Goal: Task Accomplishment & Management: Use online tool/utility

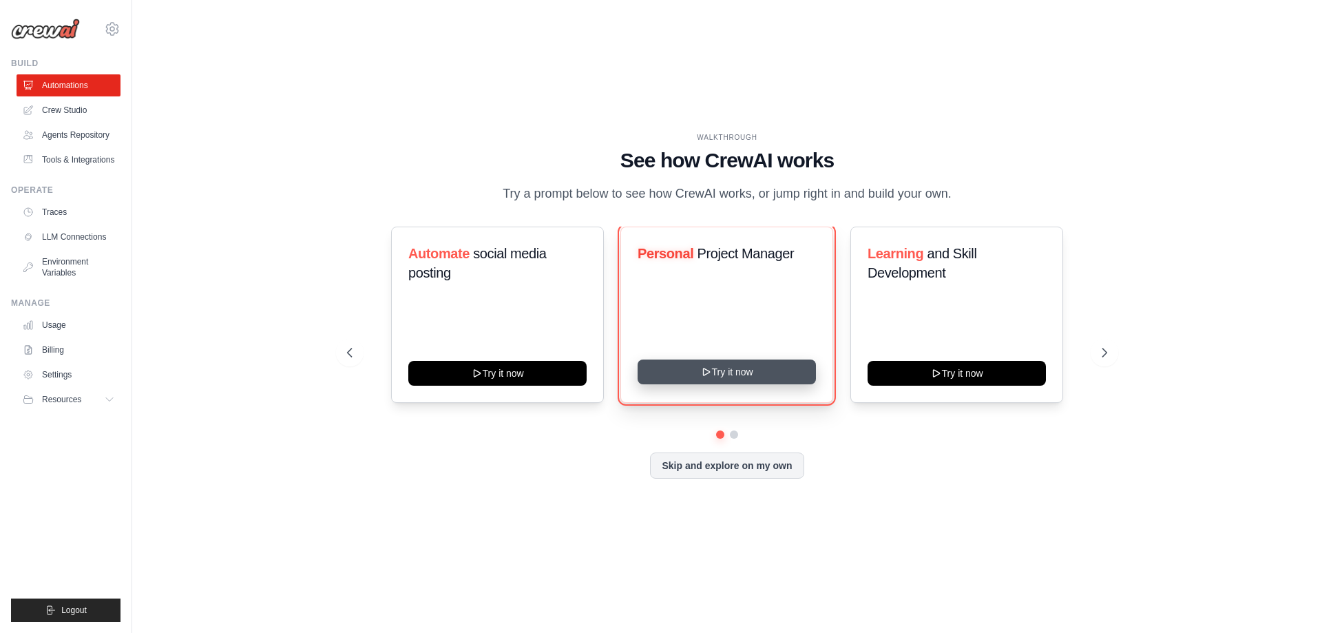
click at [778, 370] on button "Try it now" at bounding box center [726, 371] width 178 height 25
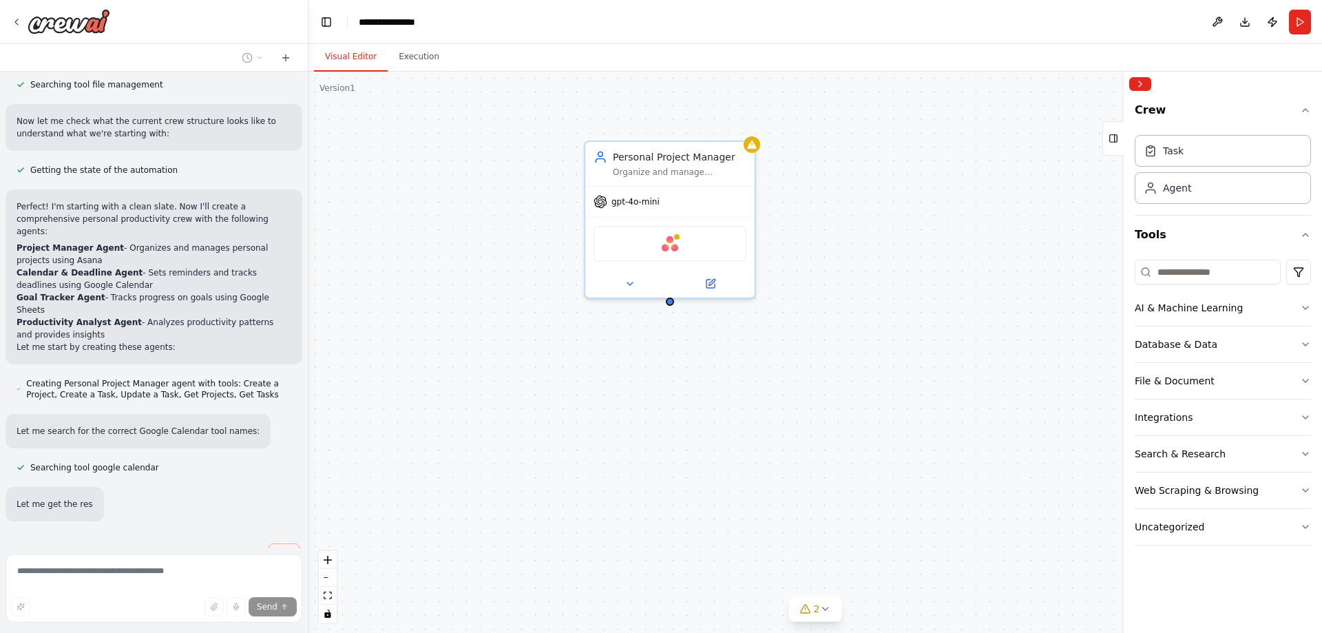
scroll to position [487, 0]
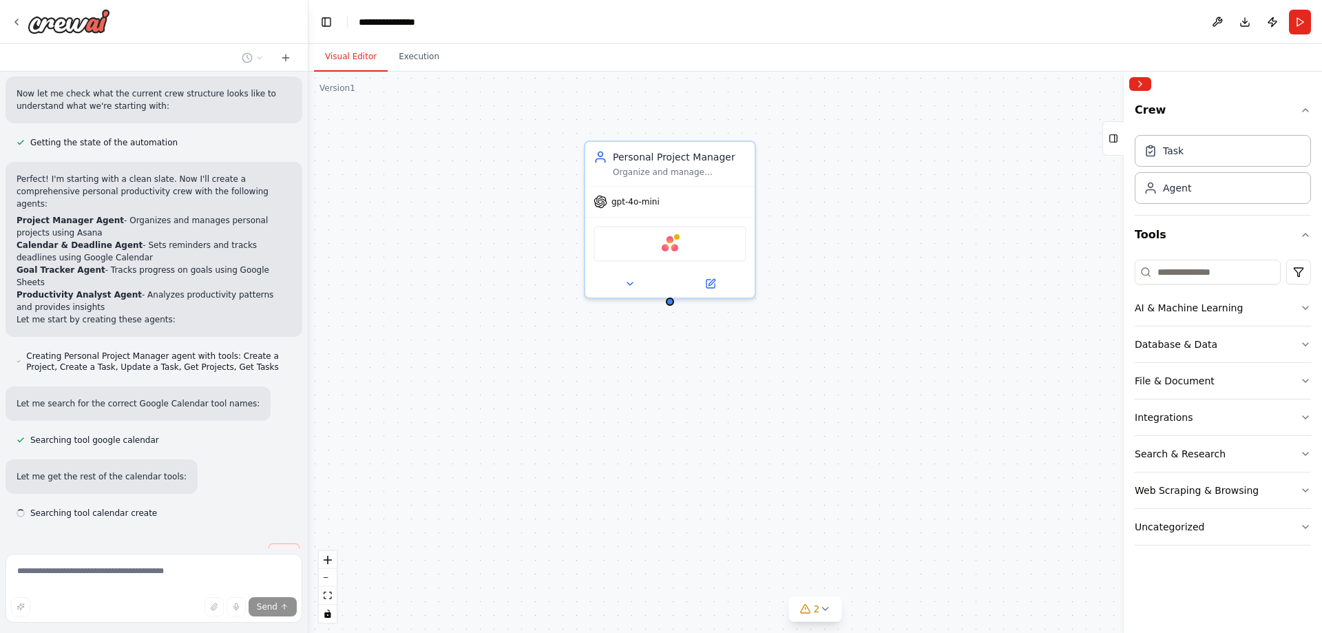
click at [273, 543] on button "Stop" at bounding box center [283, 553] width 31 height 21
type textarea "**********"
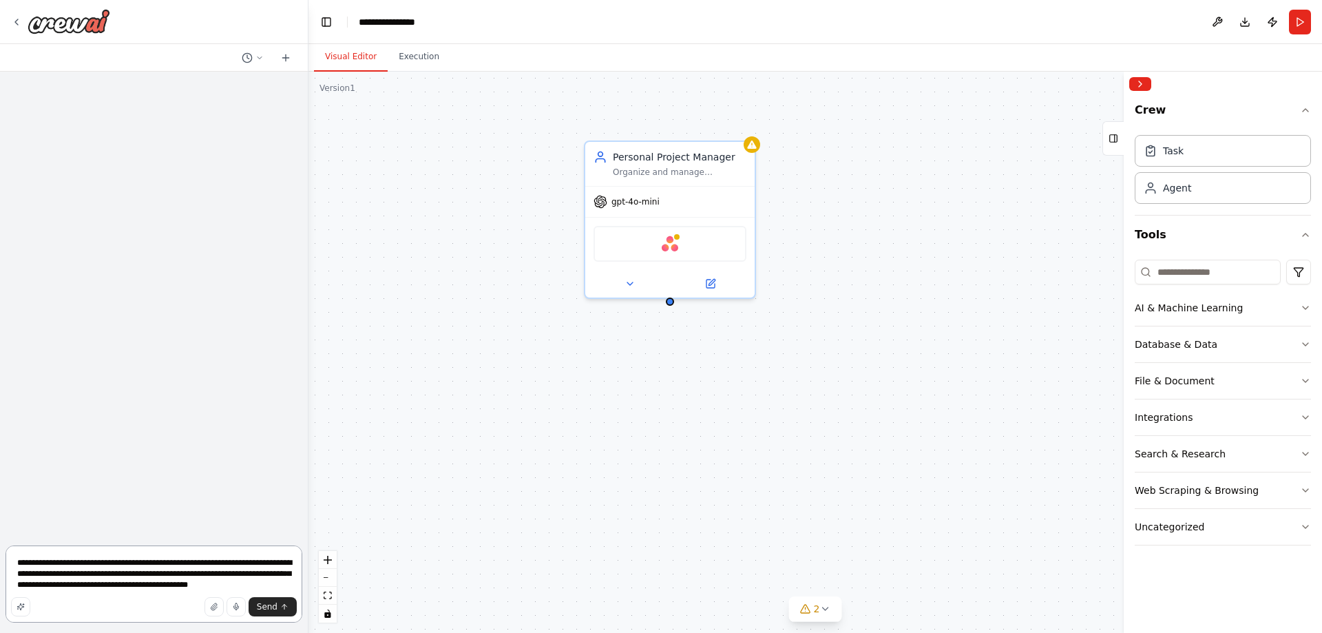
scroll to position [0, 0]
click at [692, 191] on div "gpt-4o-mini" at bounding box center [669, 199] width 169 height 30
click at [714, 278] on icon at bounding box center [711, 279] width 6 height 6
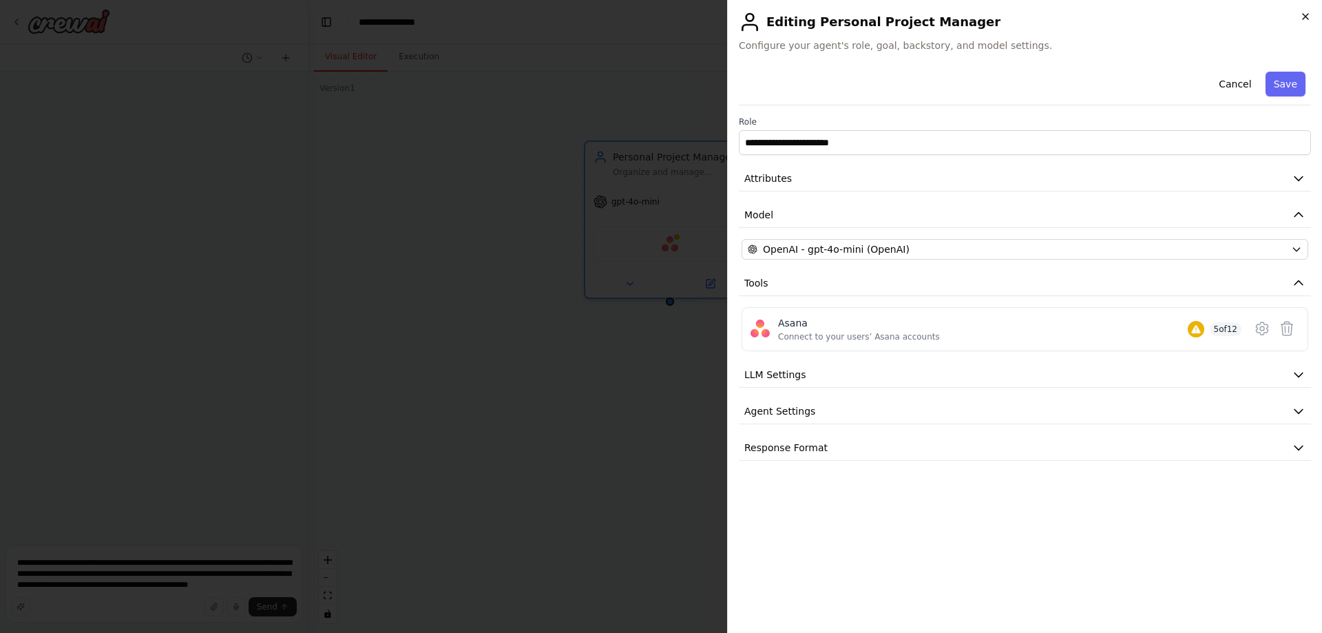
click at [1308, 13] on icon "button" at bounding box center [1305, 16] width 11 height 11
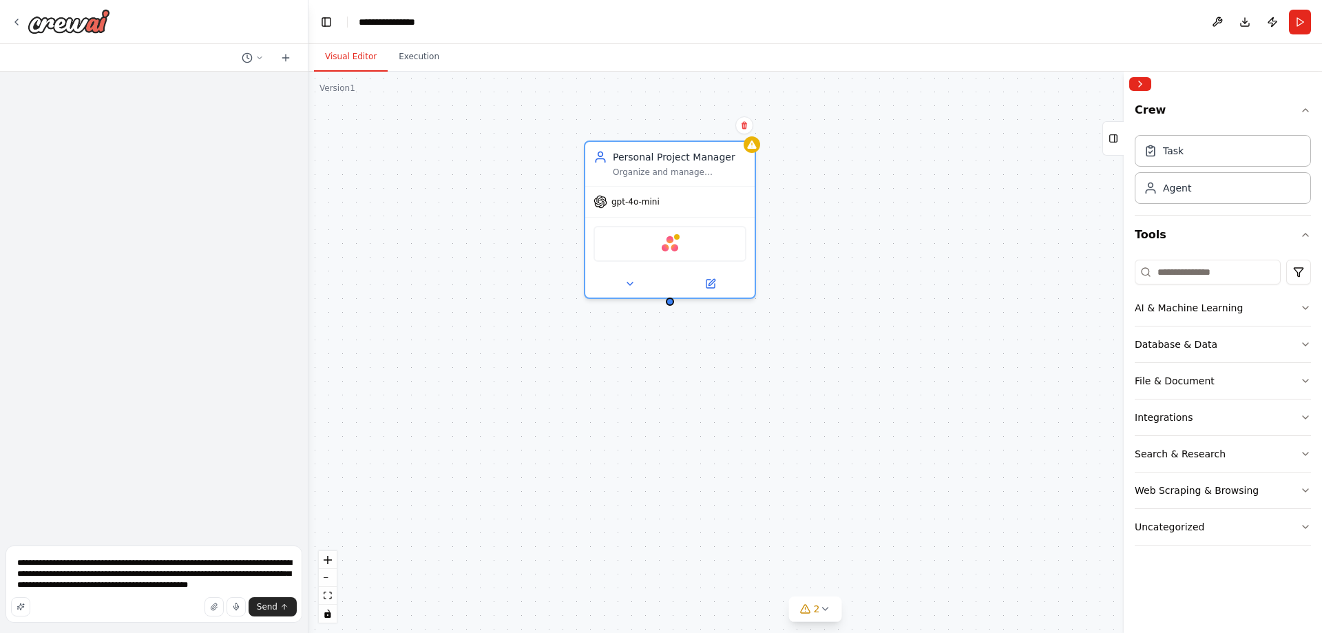
drag, startPoint x: 641, startPoint y: 218, endPoint x: 937, endPoint y: 222, distance: 296.7
click at [937, 222] on div "Personal Project Manager Organize and manage {user_name}'s personal projects by…" at bounding box center [814, 352] width 1013 height 561
click at [631, 282] on icon at bounding box center [629, 280] width 11 height 11
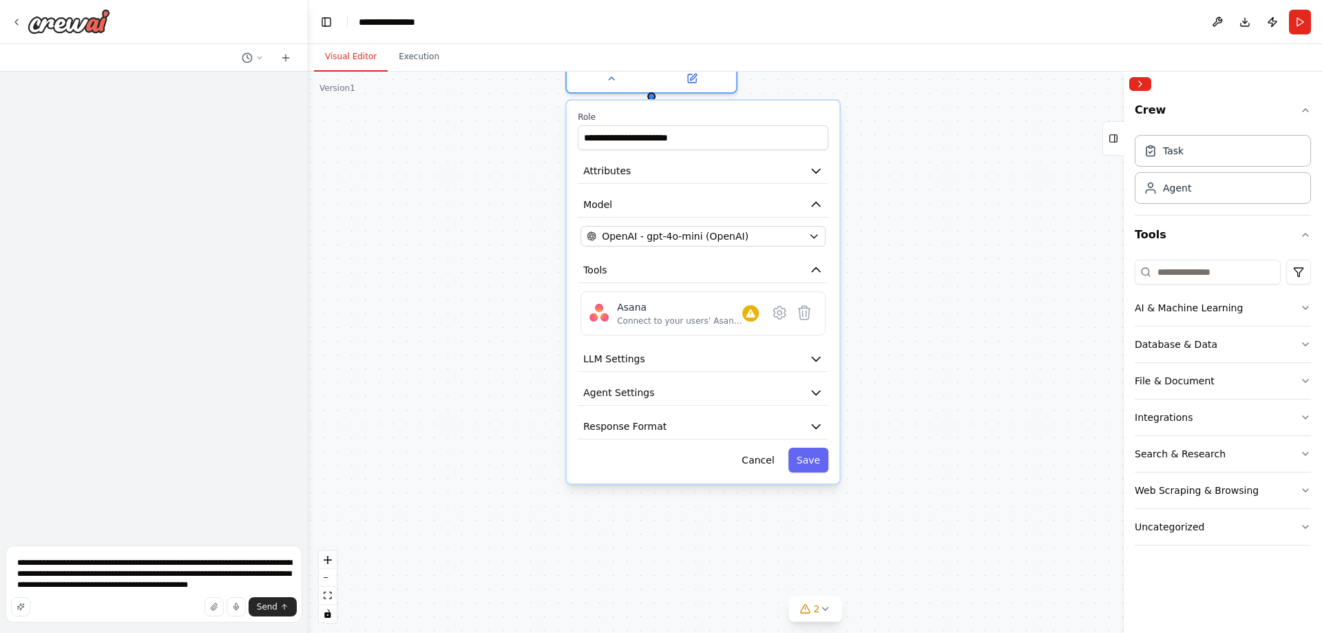
drag, startPoint x: 885, startPoint y: 463, endPoint x: 896, endPoint y: 292, distance: 171.0
click at [896, 292] on div "**********" at bounding box center [814, 352] width 1013 height 561
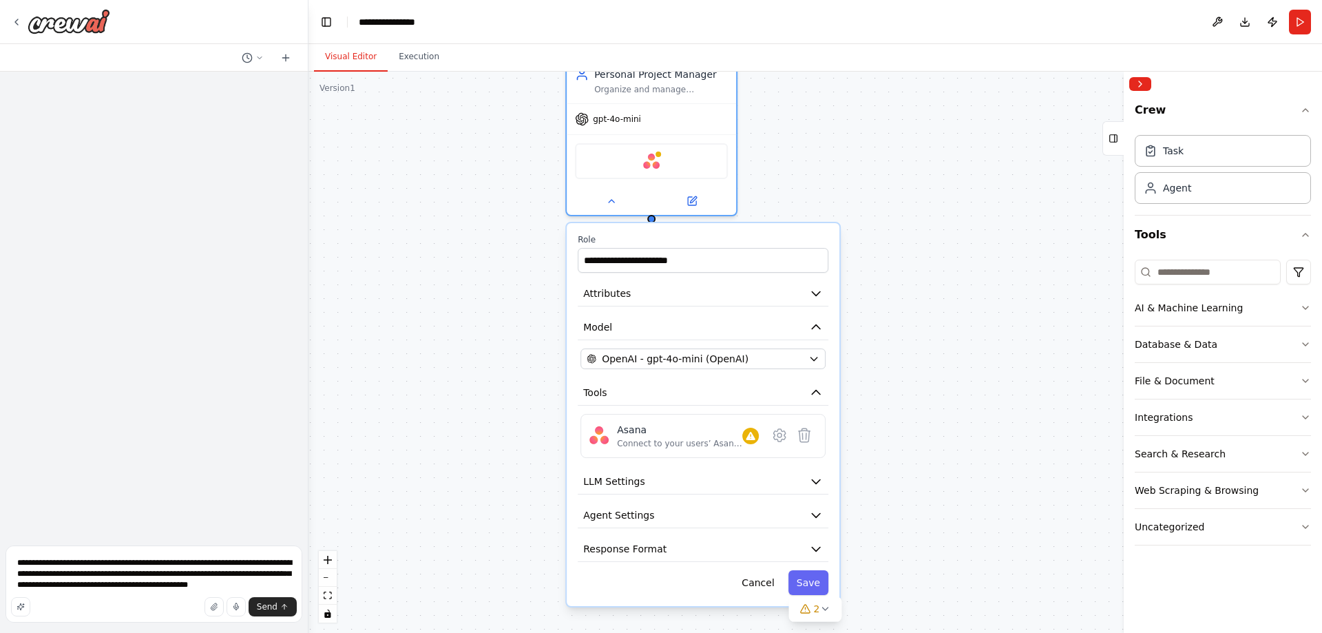
drag, startPoint x: 926, startPoint y: 282, endPoint x: 926, endPoint y: 412, distance: 130.8
click at [926, 412] on div "**********" at bounding box center [814, 352] width 1013 height 561
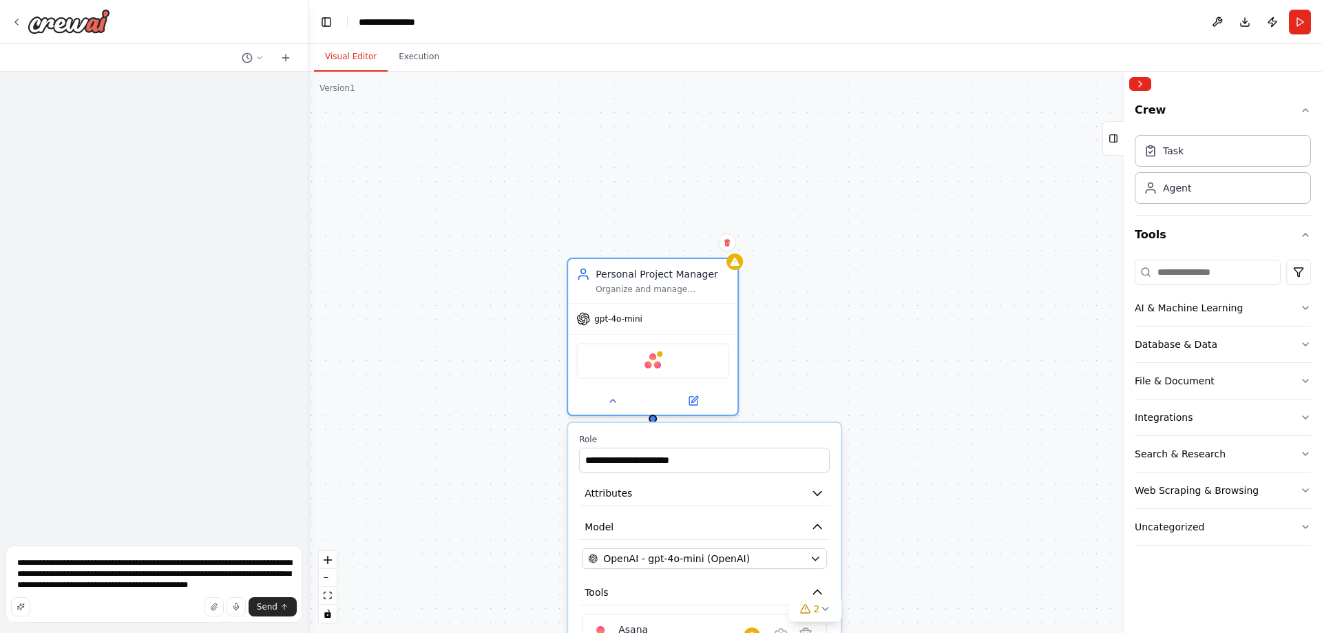
drag, startPoint x: 918, startPoint y: 229, endPoint x: 918, endPoint y: 360, distance: 131.5
click at [918, 360] on div "**********" at bounding box center [814, 352] width 1013 height 561
click at [725, 240] on icon at bounding box center [727, 243] width 6 height 8
click at [698, 244] on button "Confirm" at bounding box center [688, 242] width 49 height 17
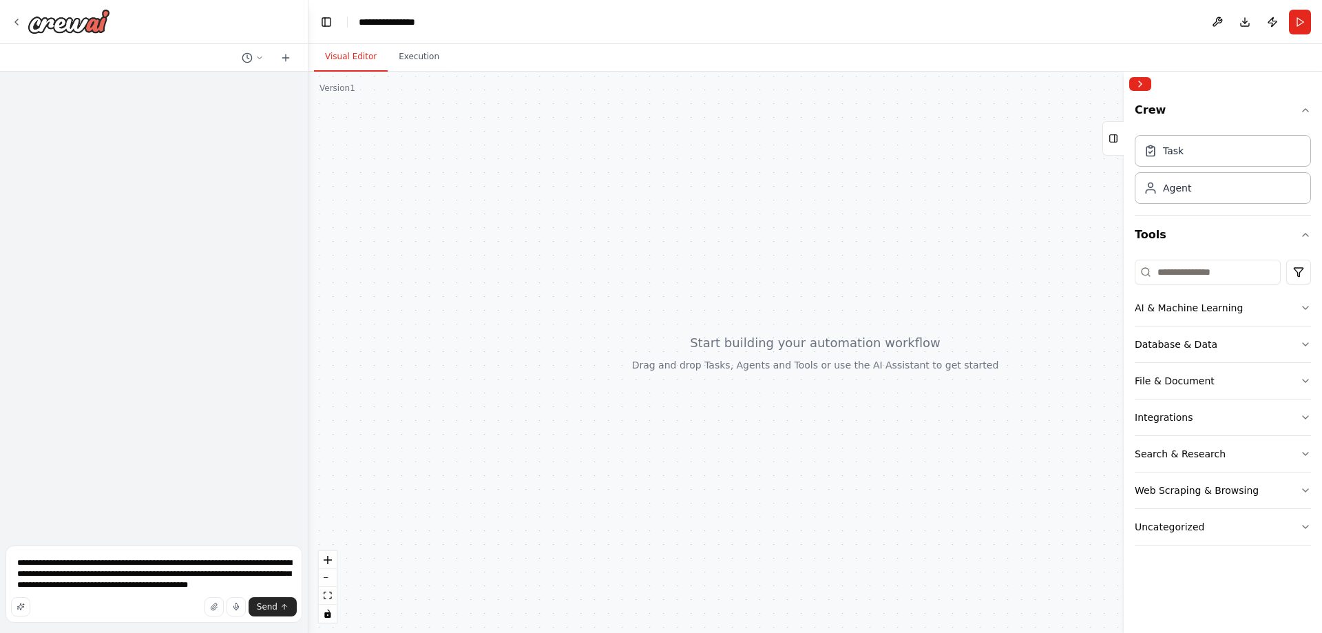
drag, startPoint x: 958, startPoint y: 292, endPoint x: 842, endPoint y: 283, distance: 116.7
click at [842, 283] on div at bounding box center [814, 352] width 1013 height 561
click at [319, 22] on button "Toggle Left Sidebar" at bounding box center [326, 21] width 19 height 19
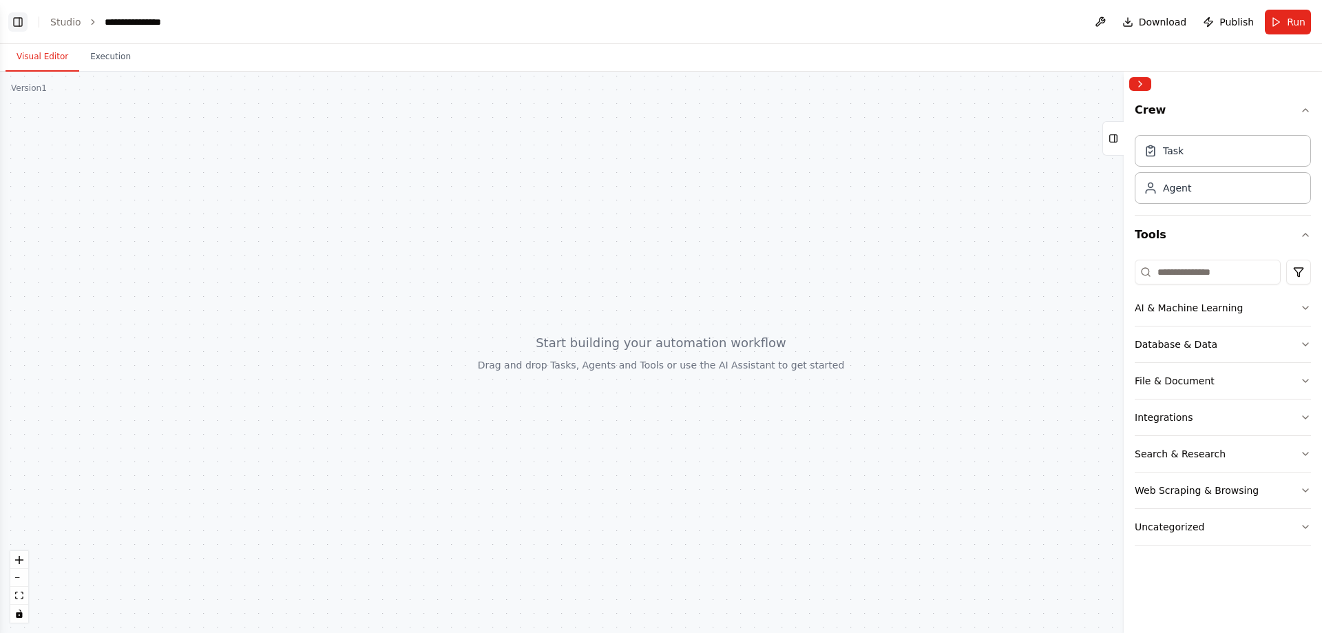
click at [17, 22] on button "Toggle Left Sidebar" at bounding box center [17, 21] width 19 height 19
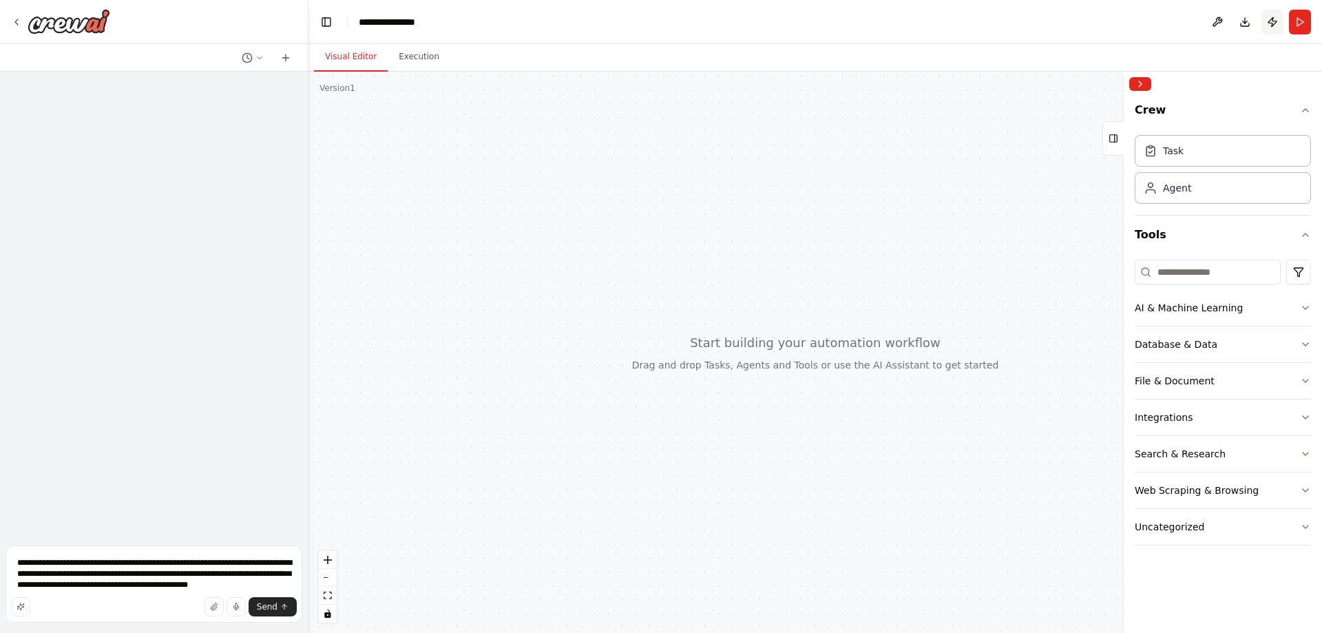
click at [1276, 21] on button "Publish" at bounding box center [1272, 22] width 22 height 25
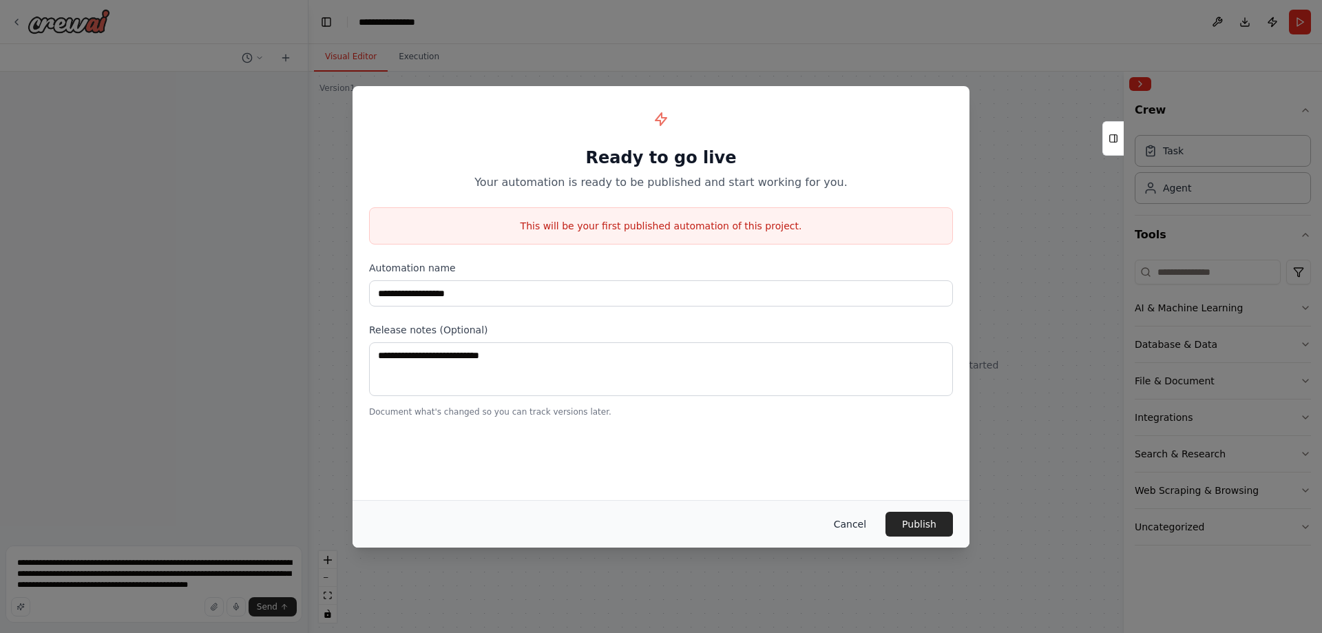
click at [847, 525] on button "Cancel" at bounding box center [850, 523] width 54 height 25
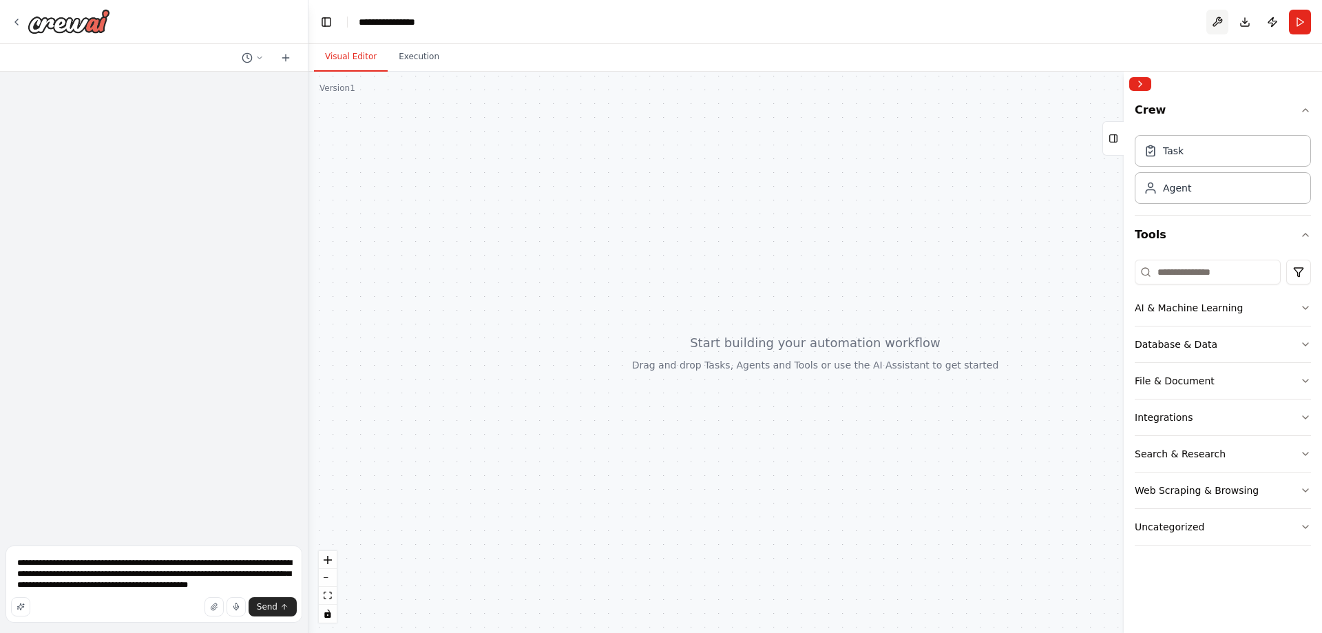
click at [1222, 25] on button at bounding box center [1217, 22] width 22 height 25
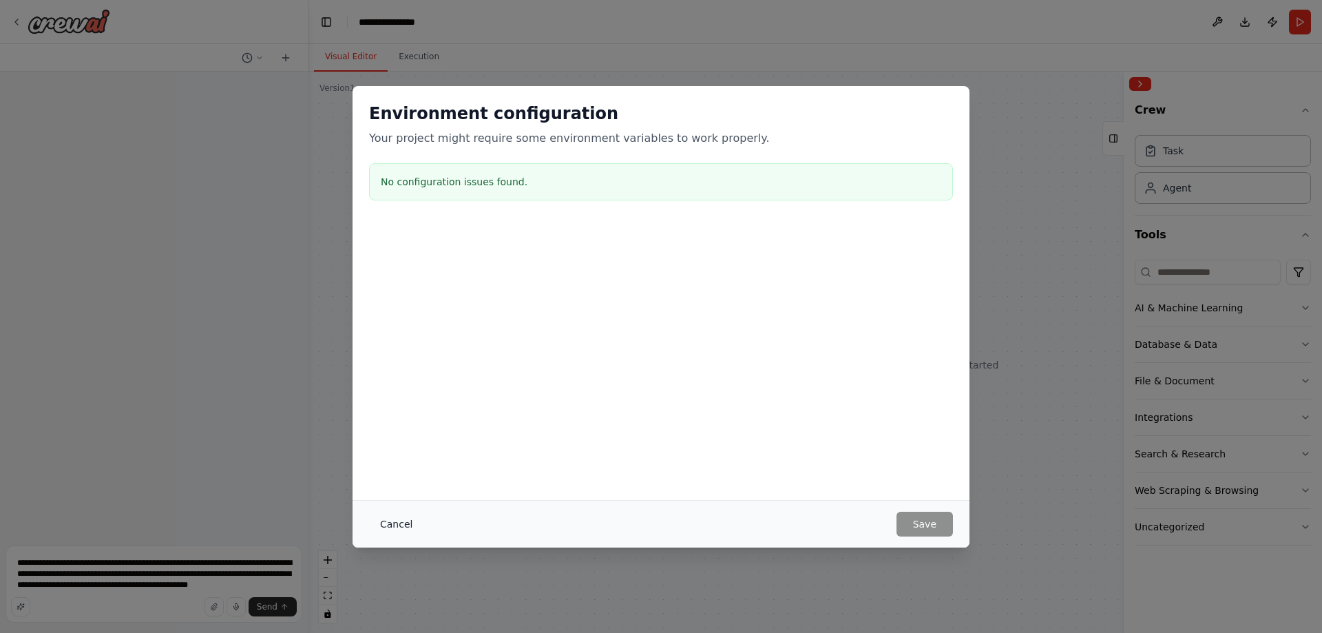
click at [383, 522] on button "Cancel" at bounding box center [396, 523] width 54 height 25
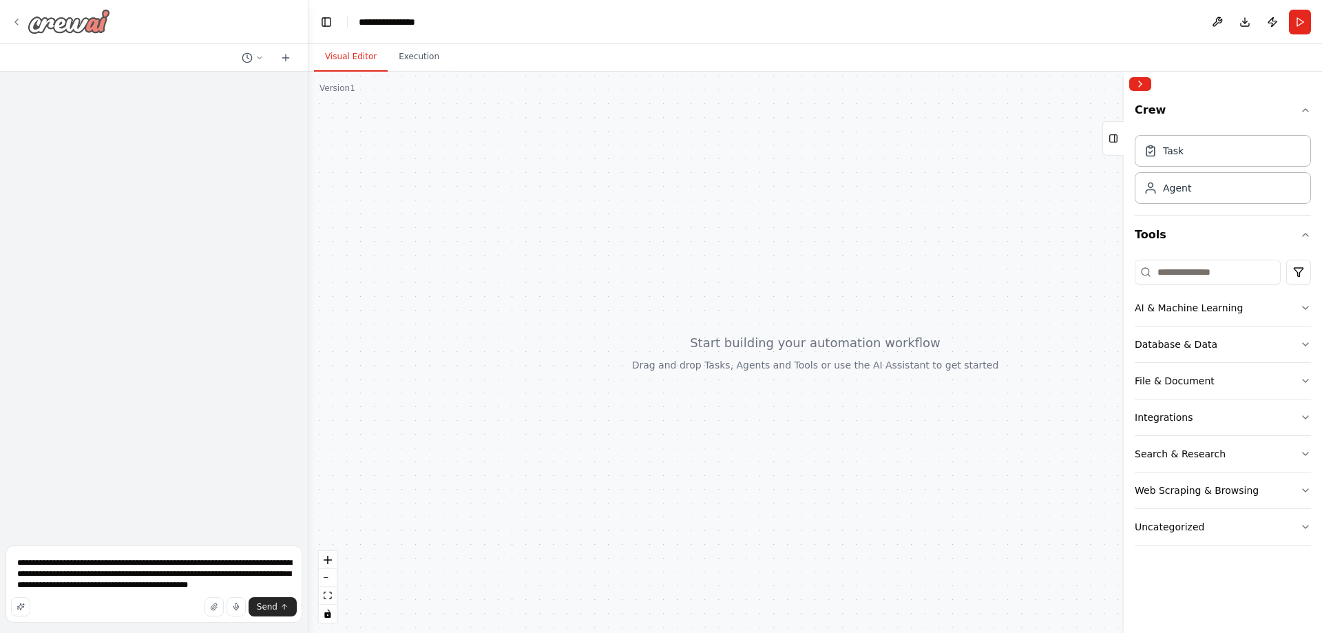
click at [19, 19] on icon at bounding box center [16, 22] width 11 height 11
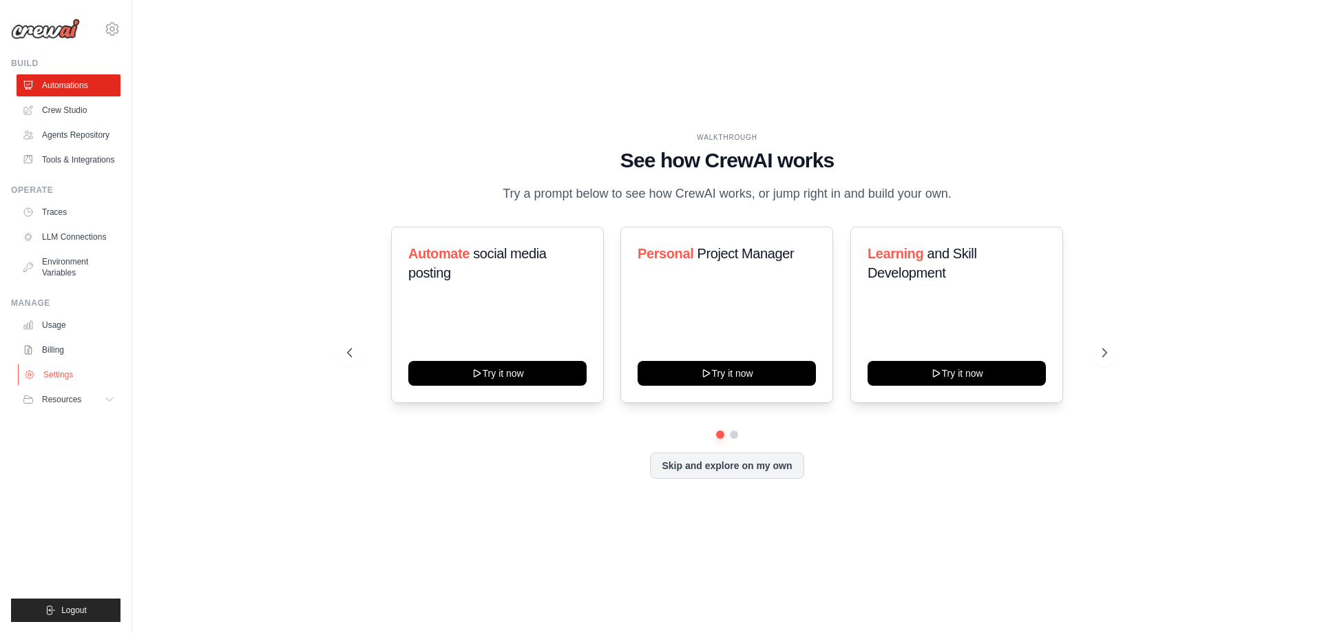
click at [94, 372] on link "Settings" at bounding box center [70, 374] width 104 height 22
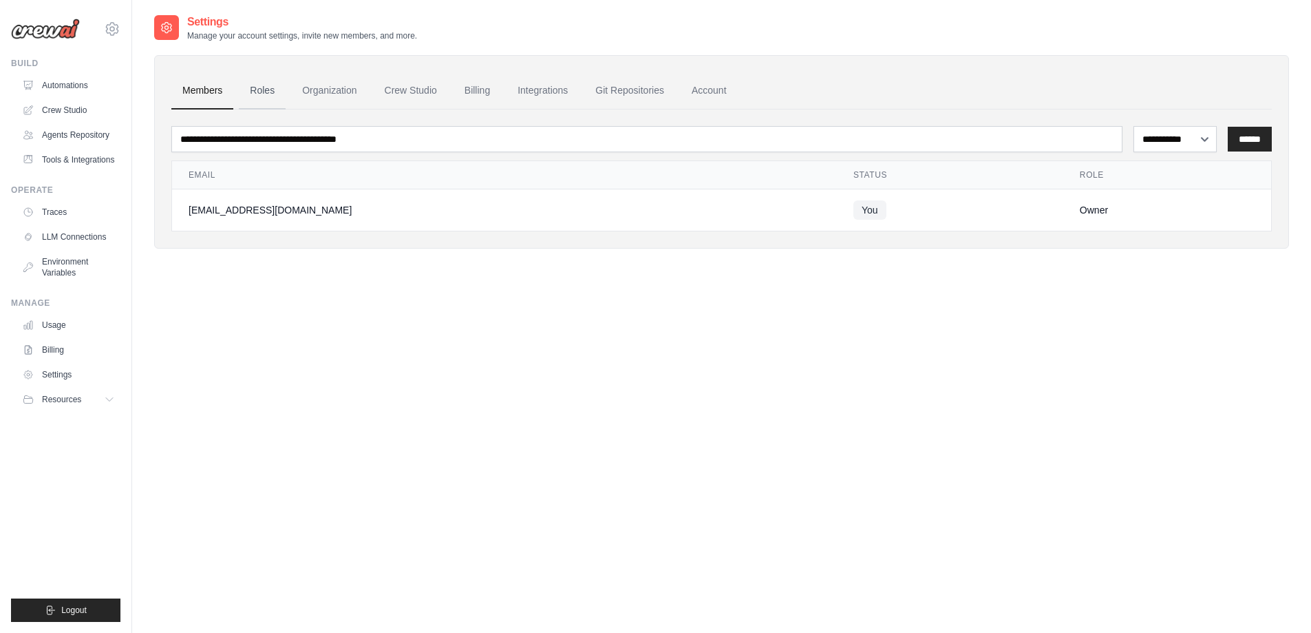
click at [257, 95] on link "Roles" at bounding box center [262, 90] width 47 height 37
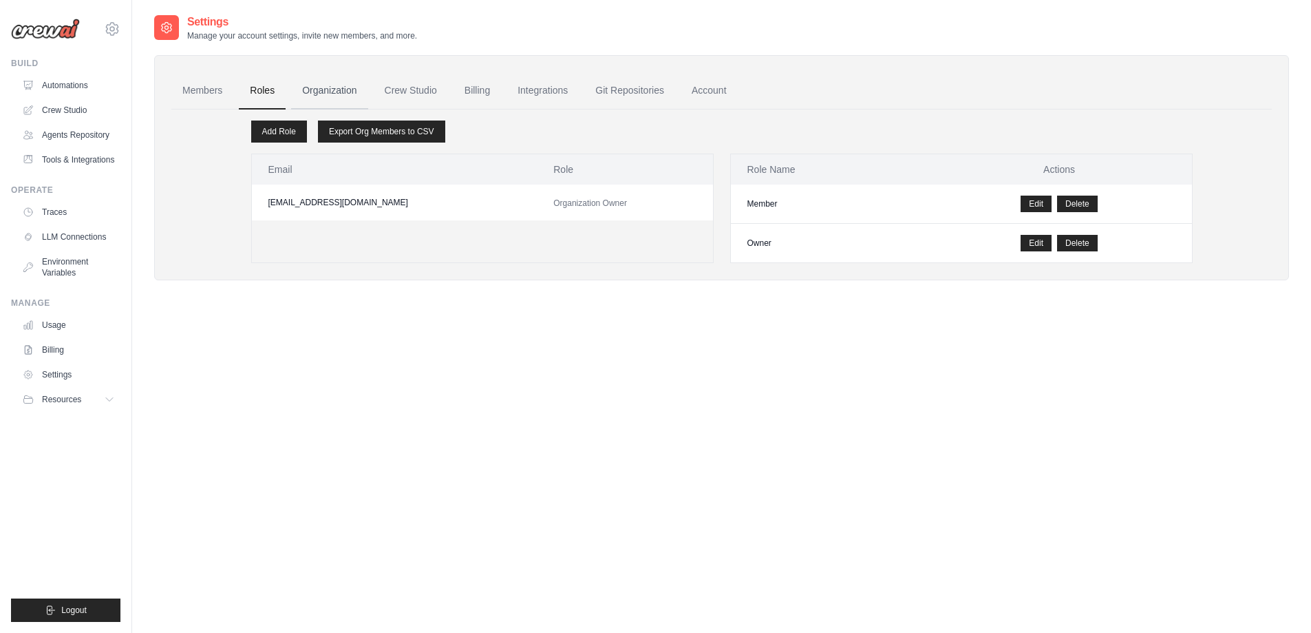
click at [307, 94] on link "Organization" at bounding box center [329, 90] width 76 height 37
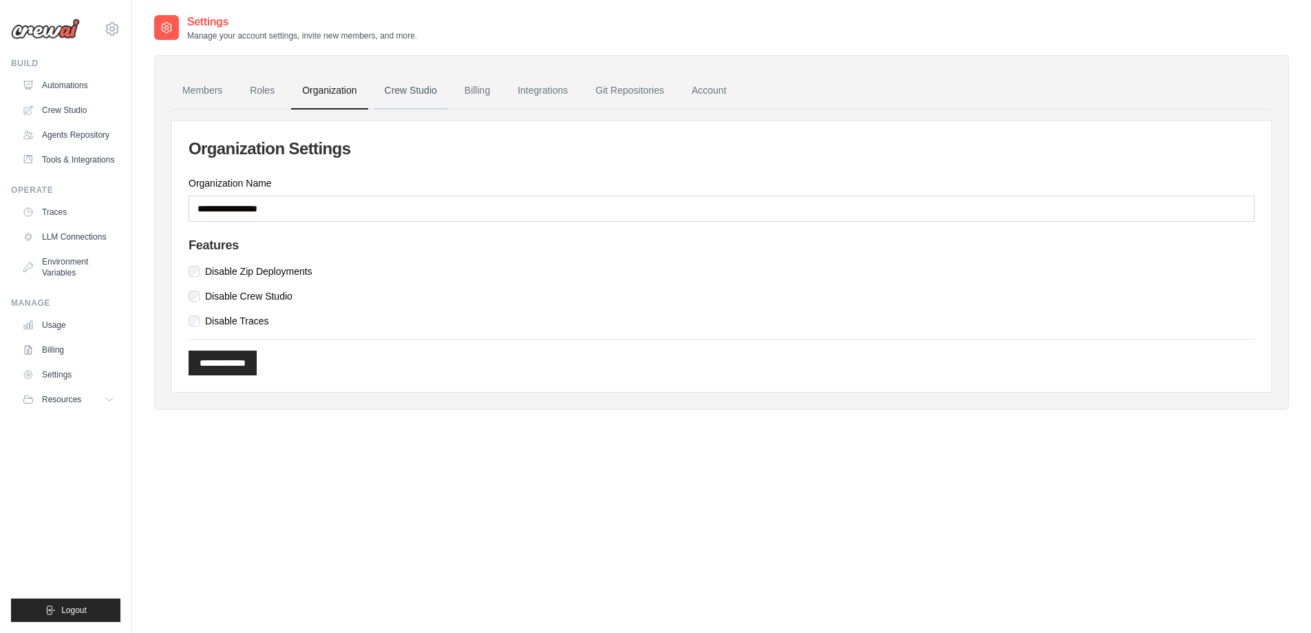
click at [409, 92] on link "Crew Studio" at bounding box center [411, 90] width 74 height 37
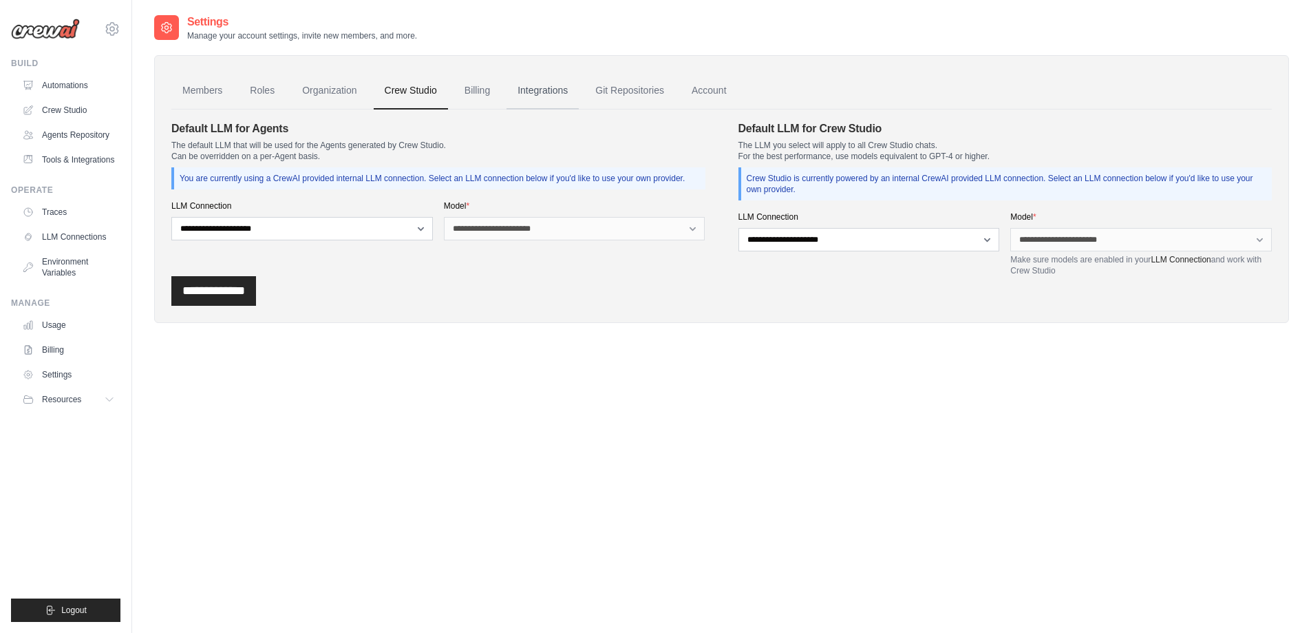
click at [549, 94] on link "Integrations" at bounding box center [543, 90] width 72 height 37
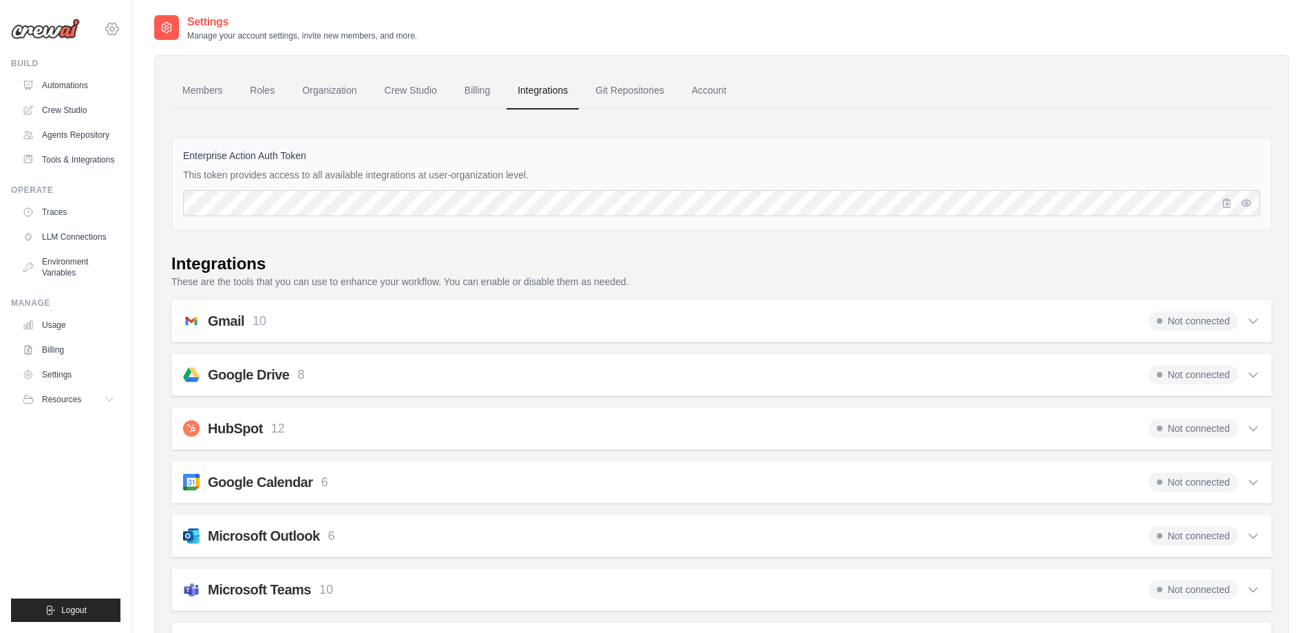
click at [113, 25] on icon at bounding box center [112, 29] width 17 height 17
click at [131, 80] on span "Settings" at bounding box center [170, 85] width 109 height 14
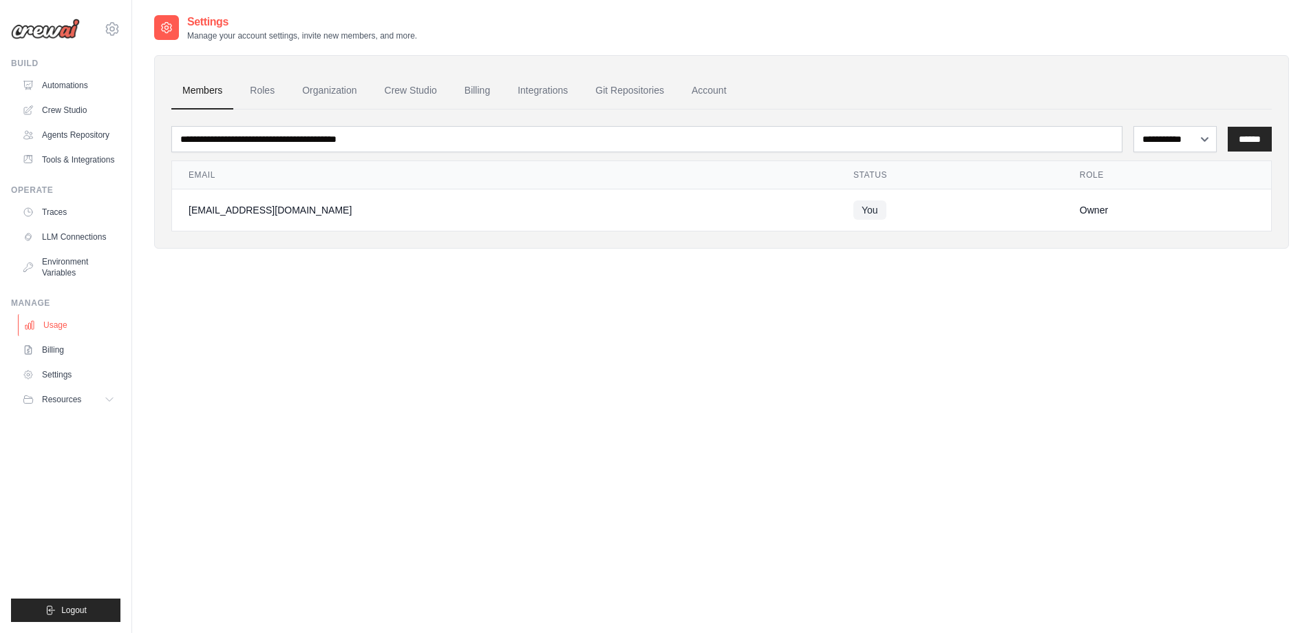
click at [65, 317] on link "Usage" at bounding box center [70, 325] width 104 height 22
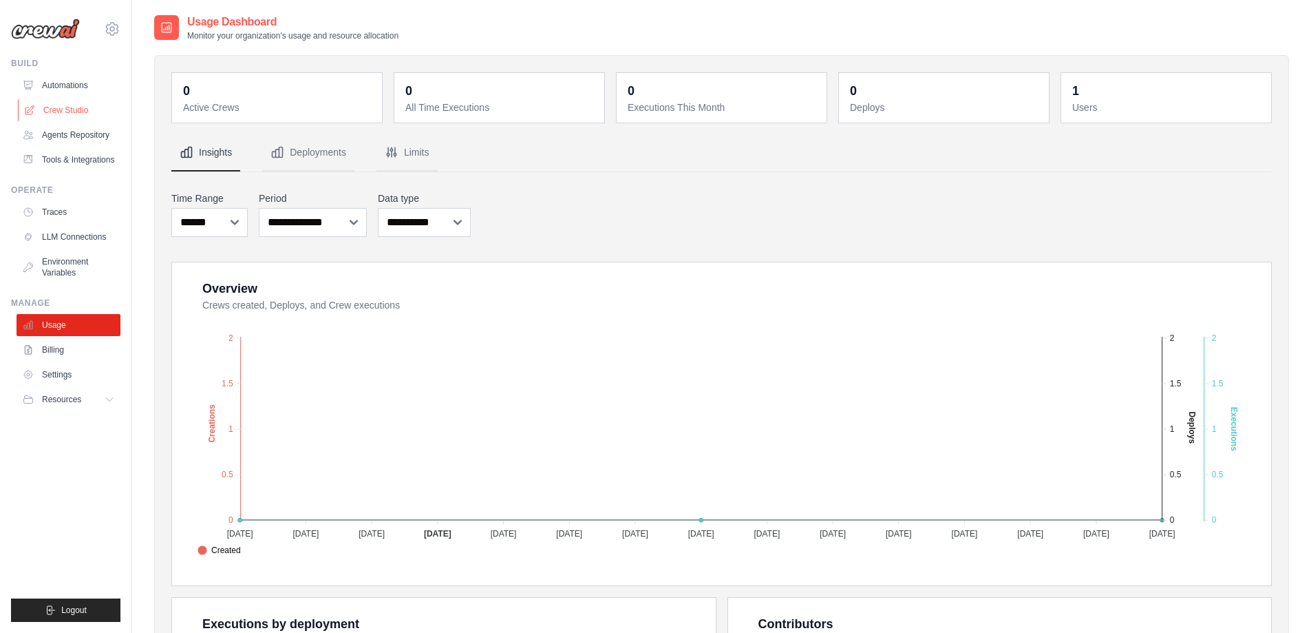
click at [68, 106] on link "Crew Studio" at bounding box center [70, 110] width 104 height 22
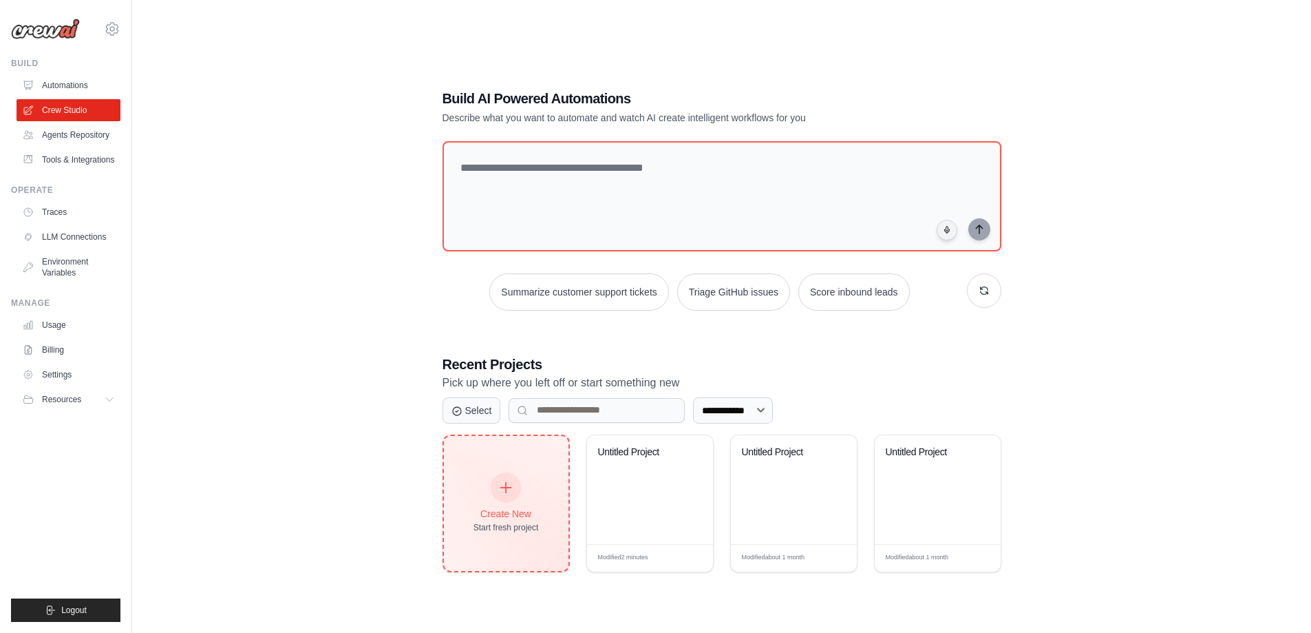
click at [494, 474] on div "Create New Start fresh project" at bounding box center [506, 503] width 65 height 59
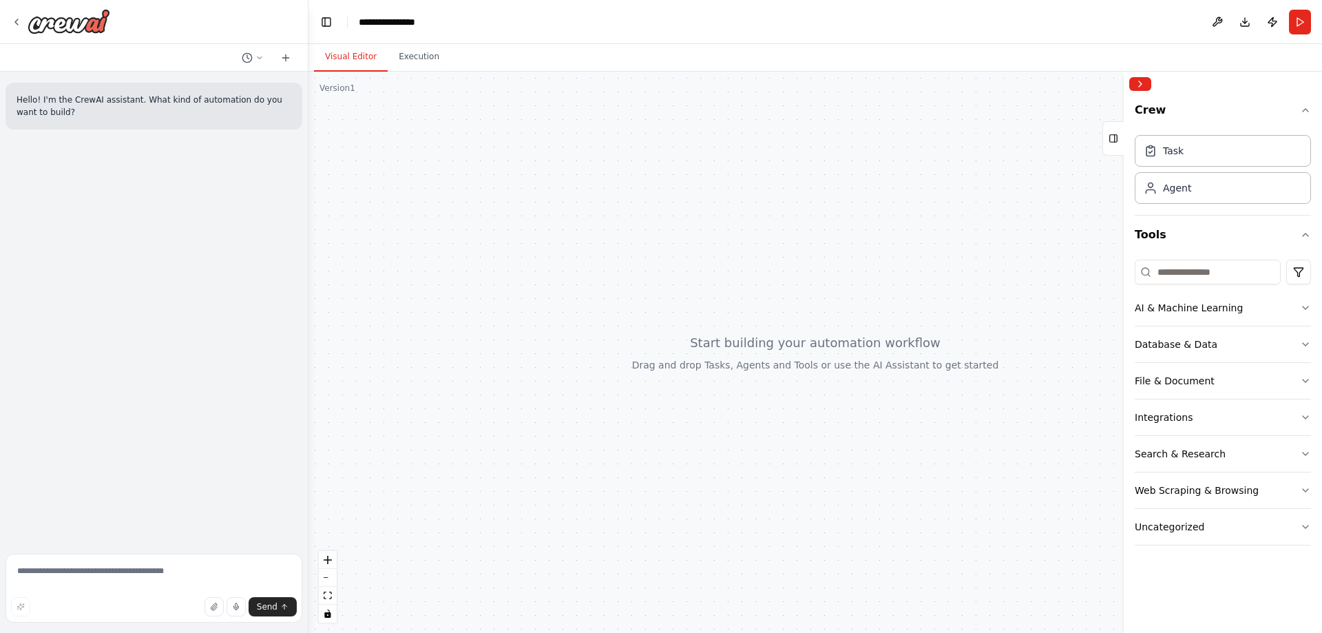
click at [326, 18] on button "Toggle Left Sidebar" at bounding box center [326, 21] width 19 height 19
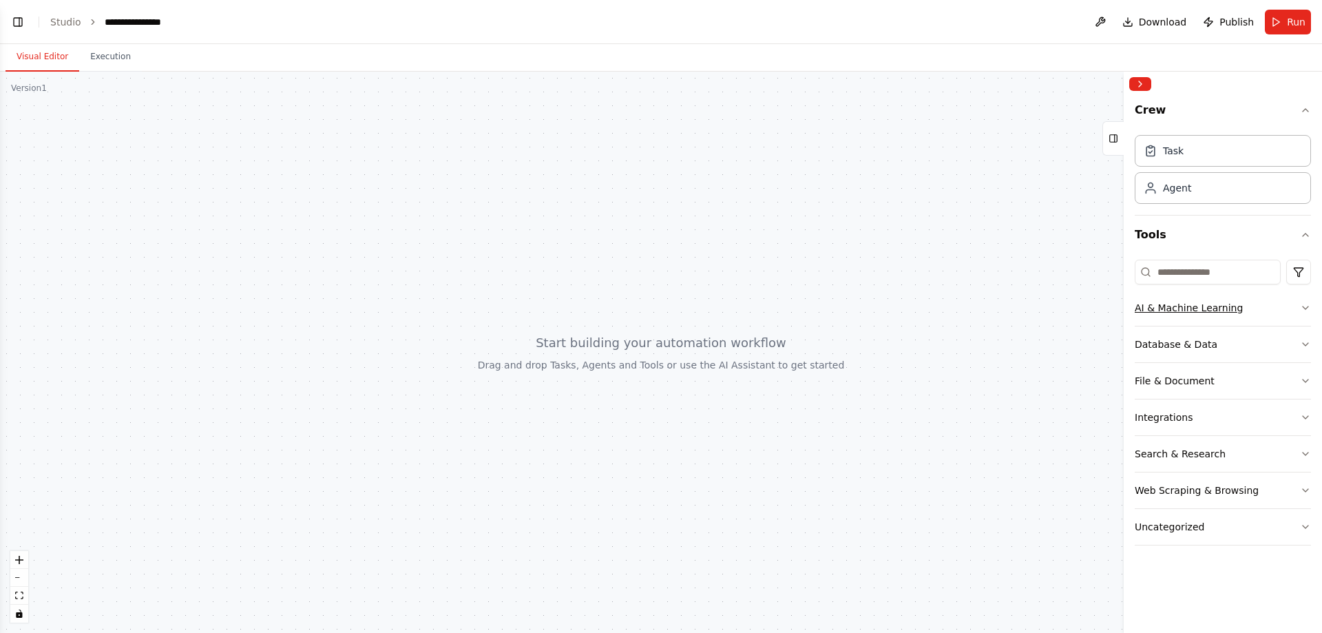
click at [1304, 306] on icon "button" at bounding box center [1305, 307] width 11 height 11
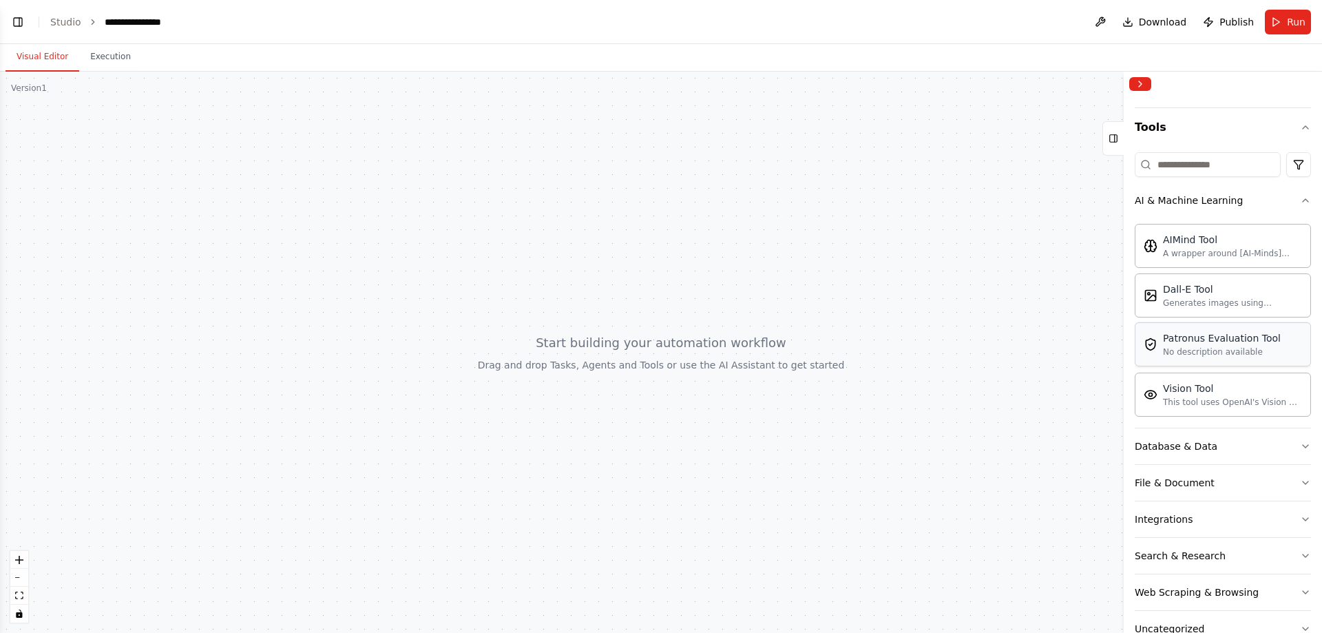
scroll to position [138, 0]
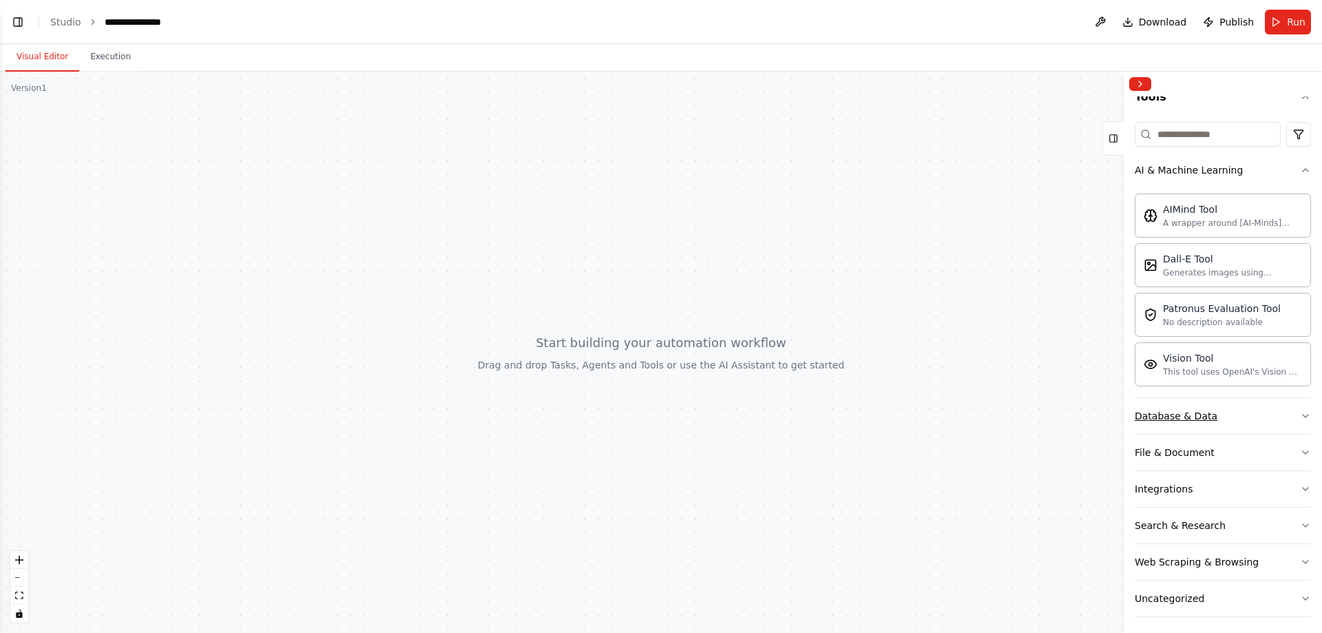
click at [1300, 412] on icon "button" at bounding box center [1305, 415] width 11 height 11
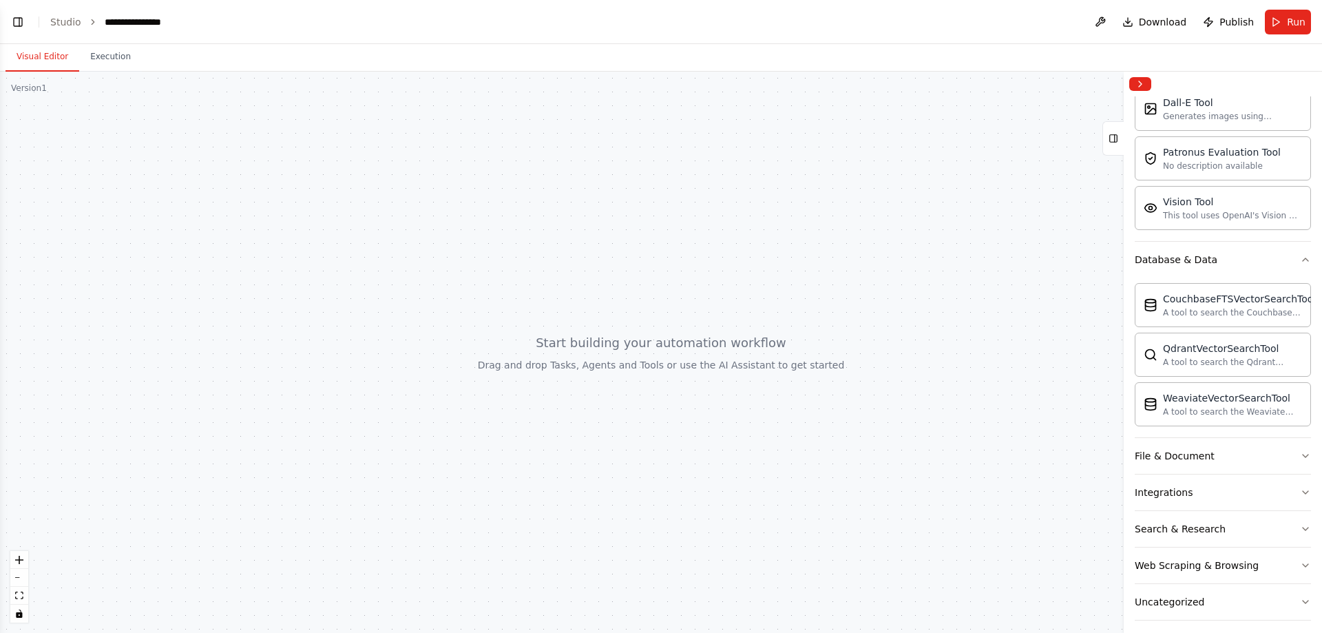
scroll to position [304, 0]
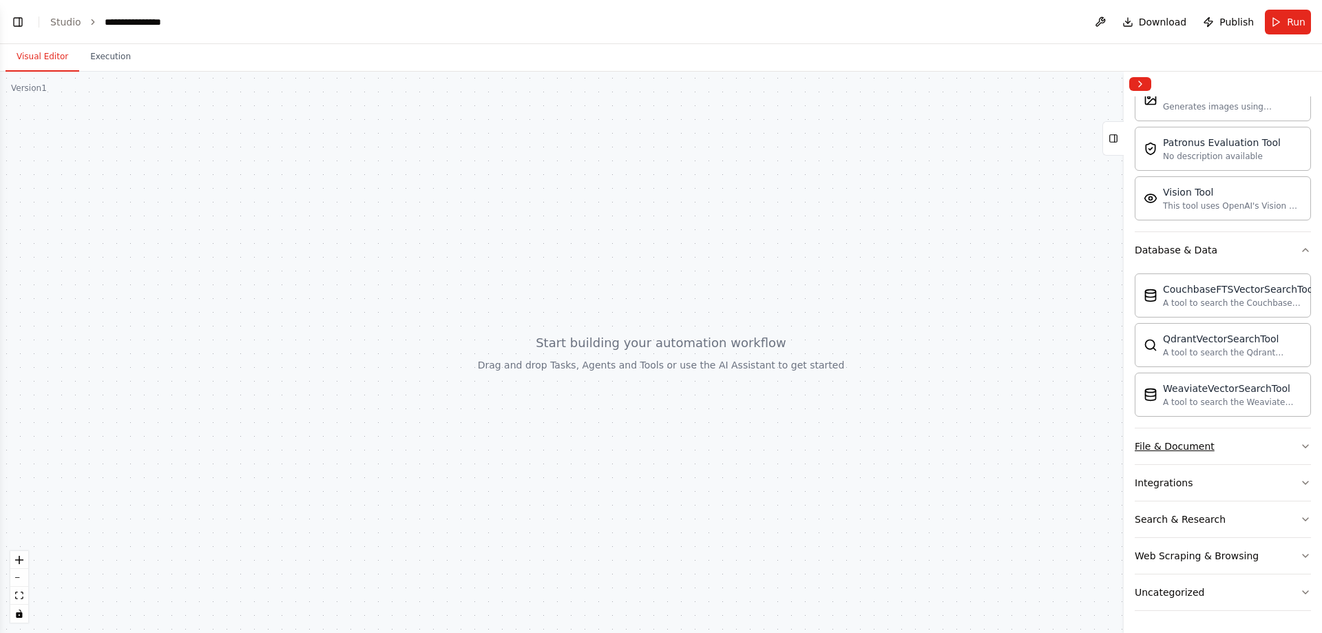
click at [1269, 442] on button "File & Document" at bounding box center [1222, 446] width 176 height 36
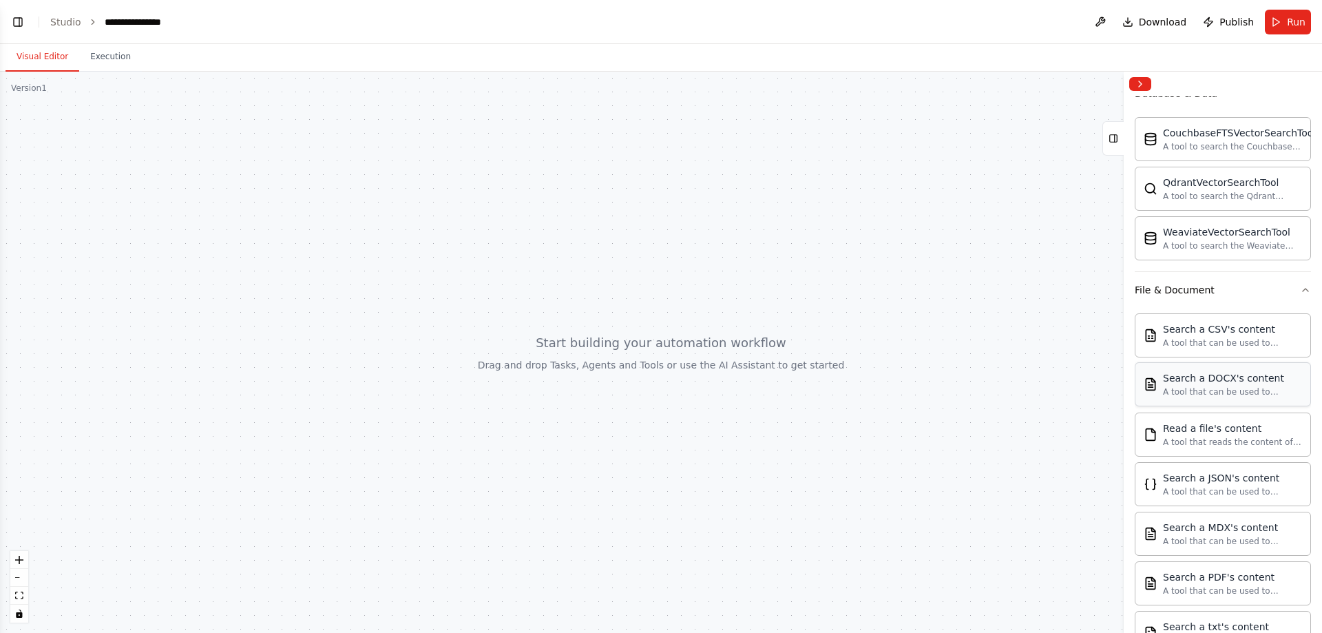
scroll to position [711, 0]
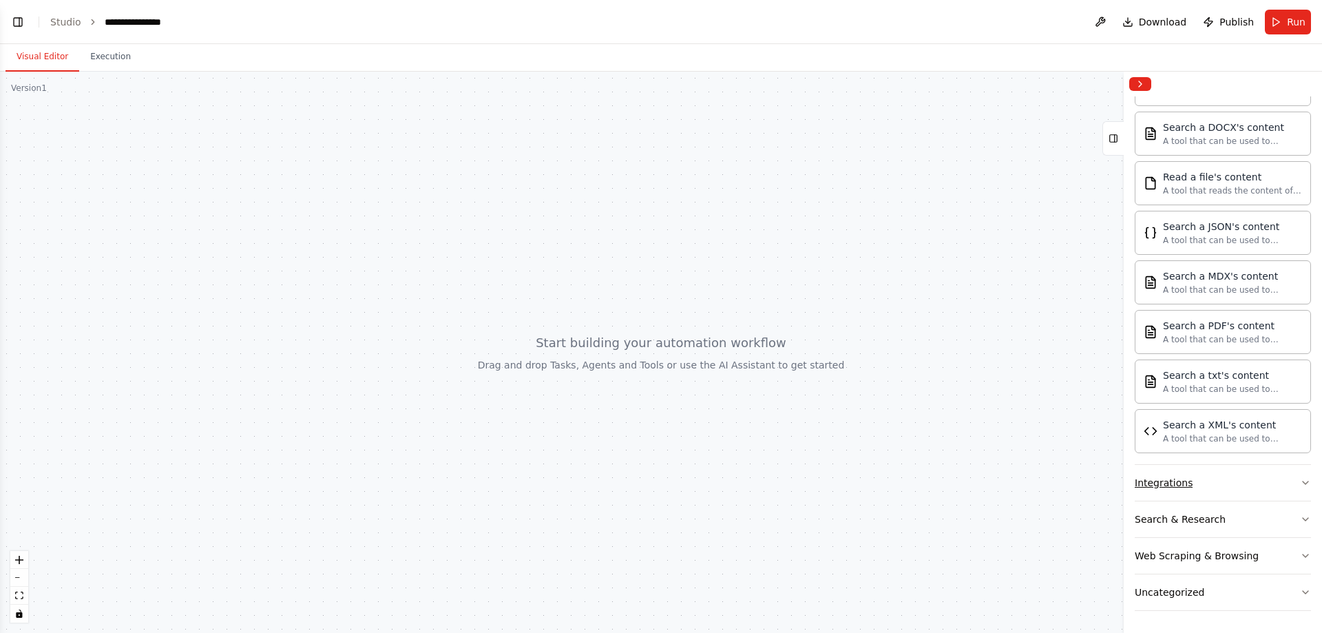
click at [1278, 480] on button "Integrations" at bounding box center [1222, 483] width 176 height 36
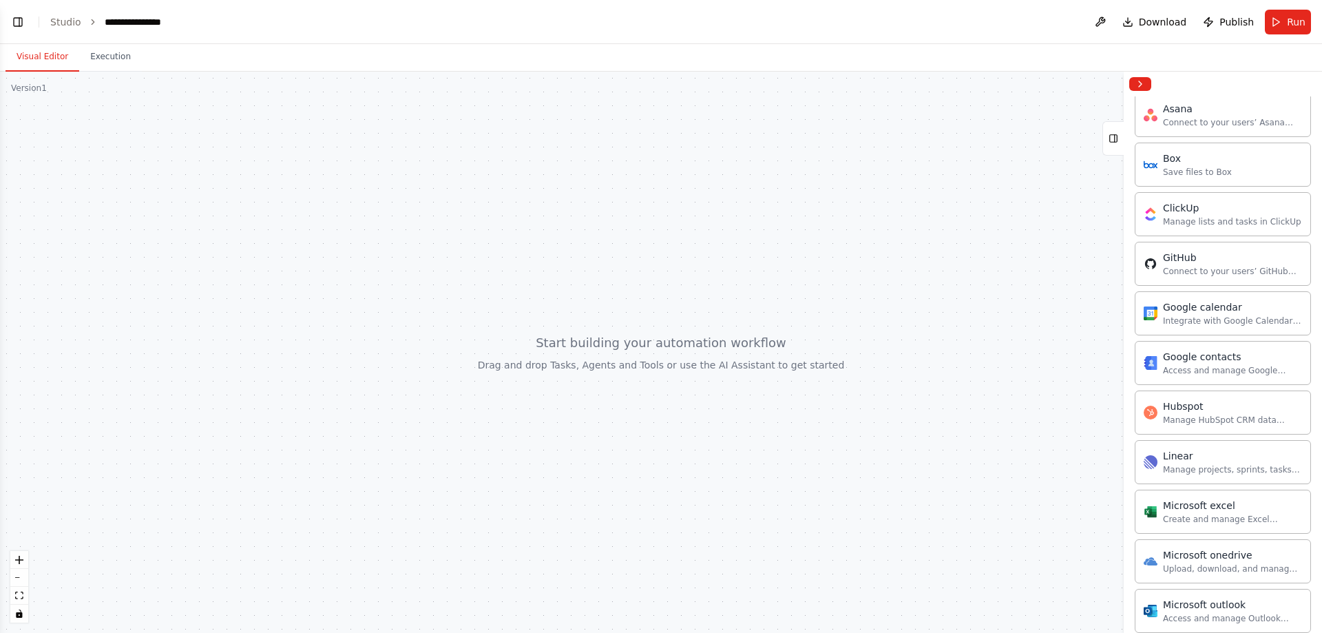
scroll to position [1565, 0]
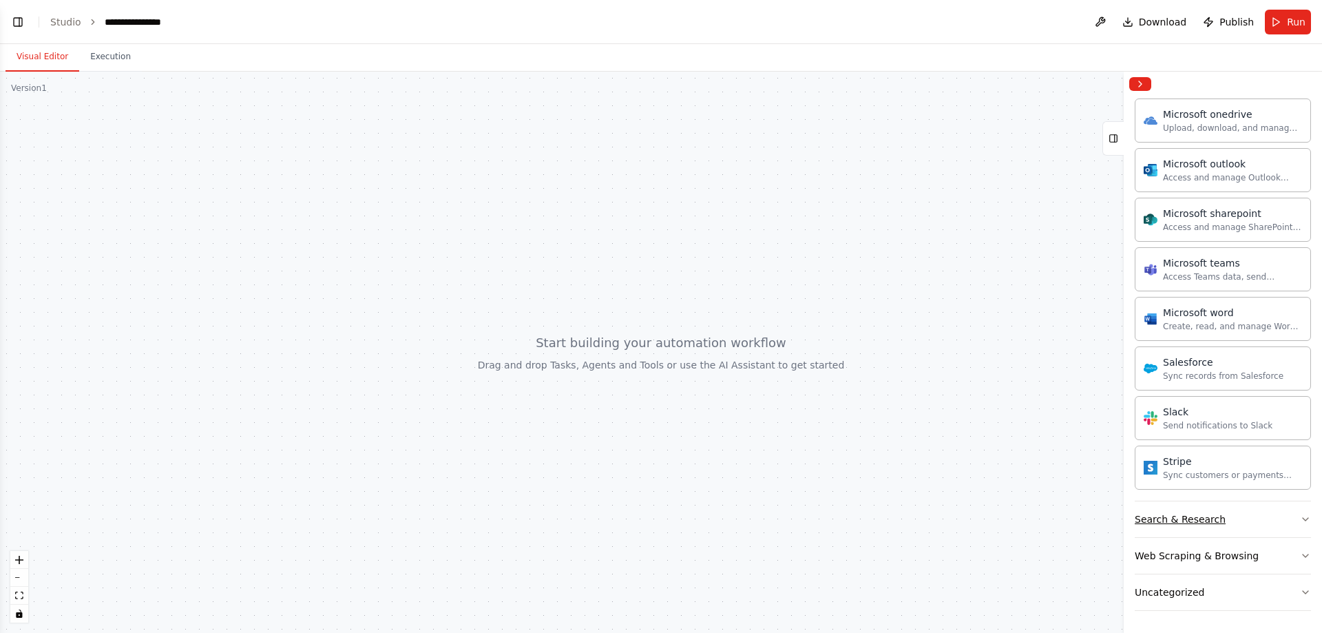
click at [1275, 510] on button "Search & Research" at bounding box center [1222, 519] width 176 height 36
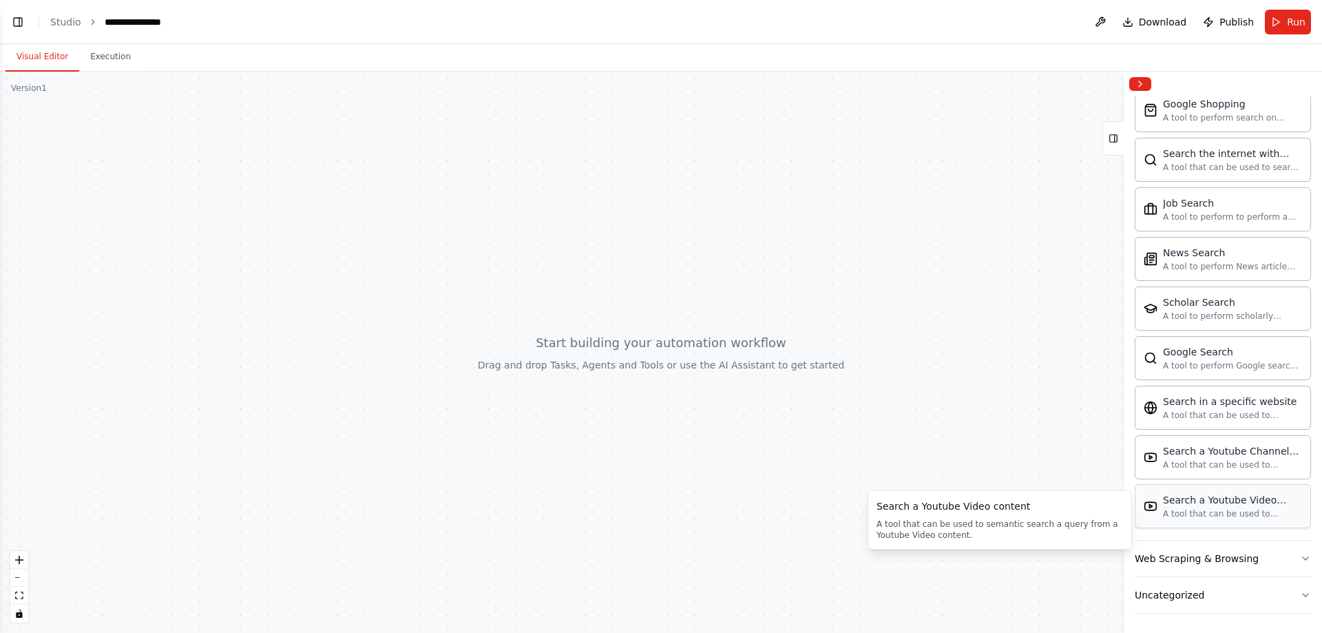
scroll to position [2269, 0]
click at [1282, 549] on button "Web Scraping & Browsing" at bounding box center [1222, 556] width 176 height 36
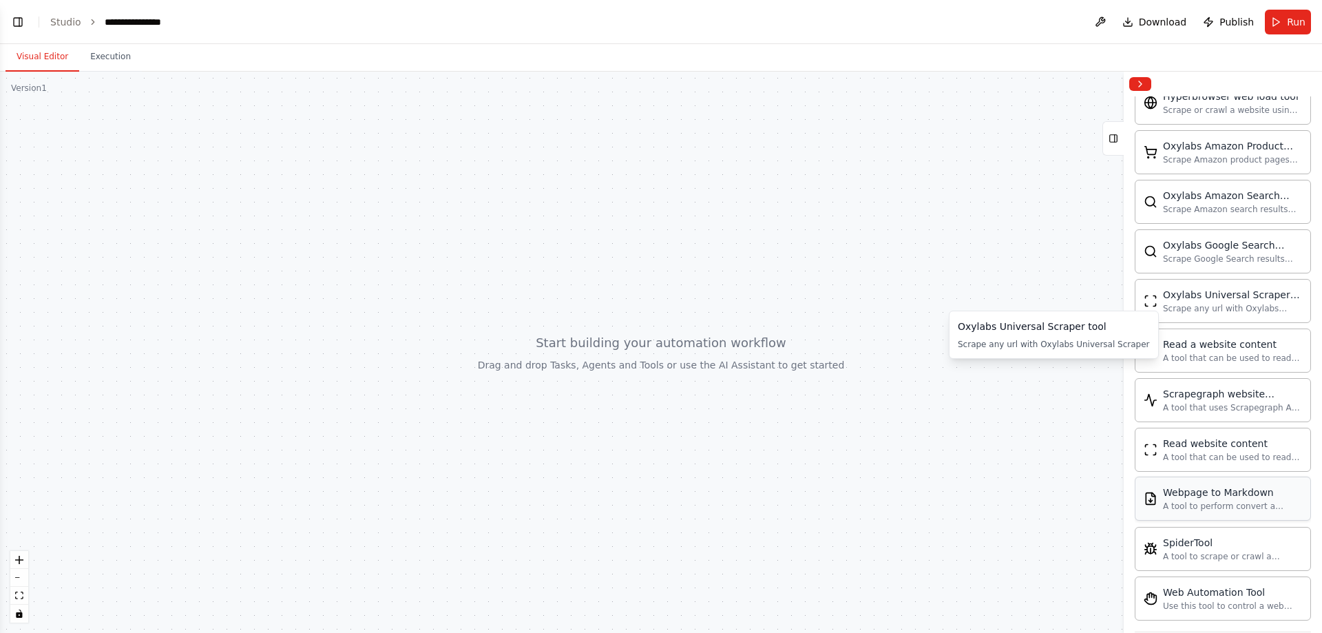
scroll to position [3024, 0]
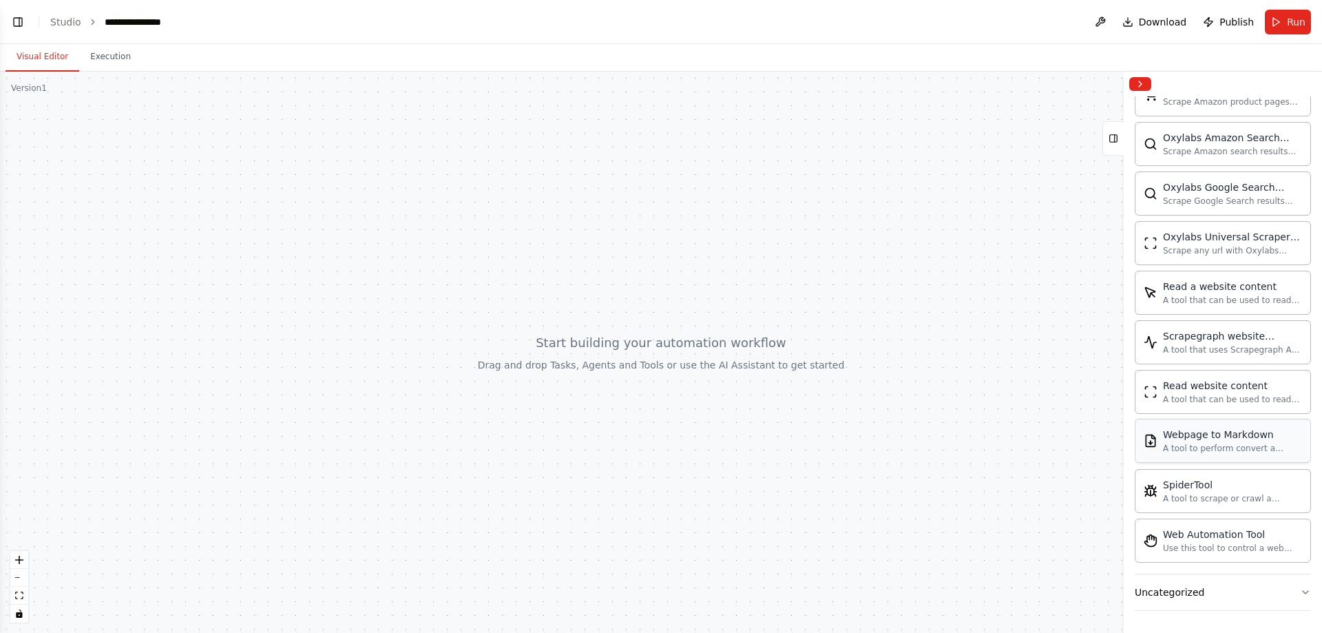
click at [1183, 438] on div "Webpage to Markdown" at bounding box center [1232, 434] width 139 height 14
click at [1216, 493] on div "A tool to scrape or crawl a website and return LLM-ready content." at bounding box center [1232, 497] width 139 height 11
click at [1216, 492] on div "A tool to scrape or crawl a website and return LLM-ready content." at bounding box center [1232, 497] width 139 height 11
drag, startPoint x: 1216, startPoint y: 492, endPoint x: 626, endPoint y: 329, distance: 612.0
click at [626, 329] on div "**********" at bounding box center [661, 316] width 1322 height 633
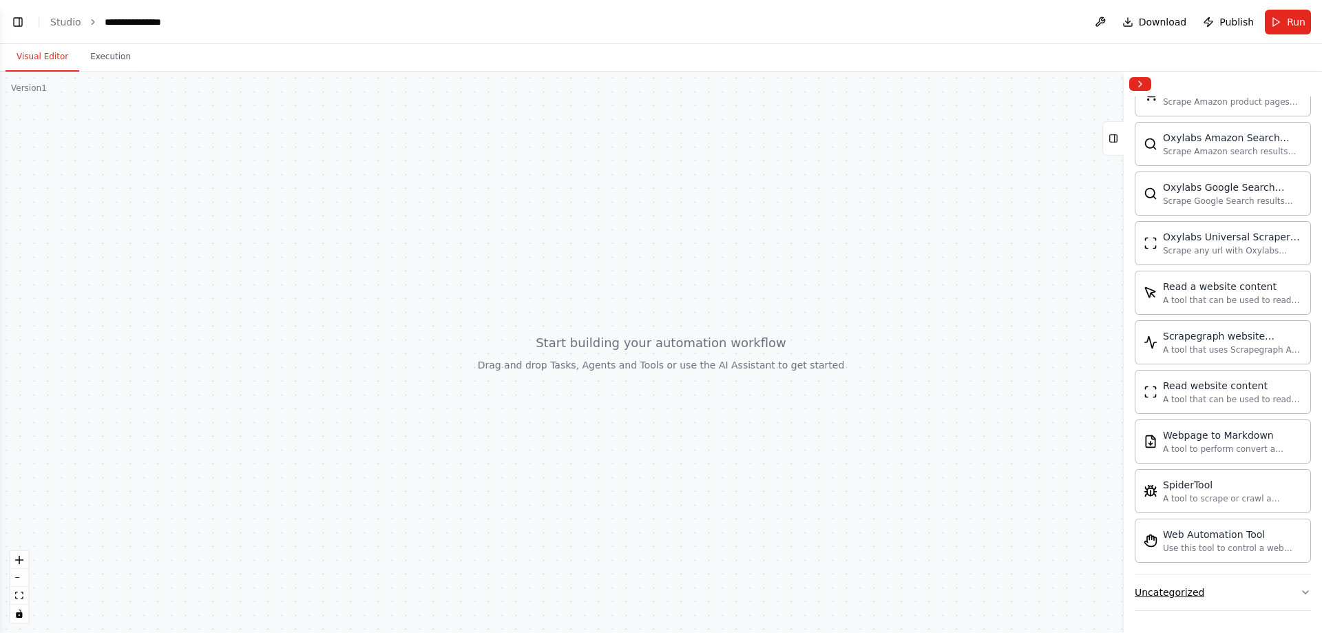
click at [1263, 603] on button "Uncategorized" at bounding box center [1222, 592] width 176 height 36
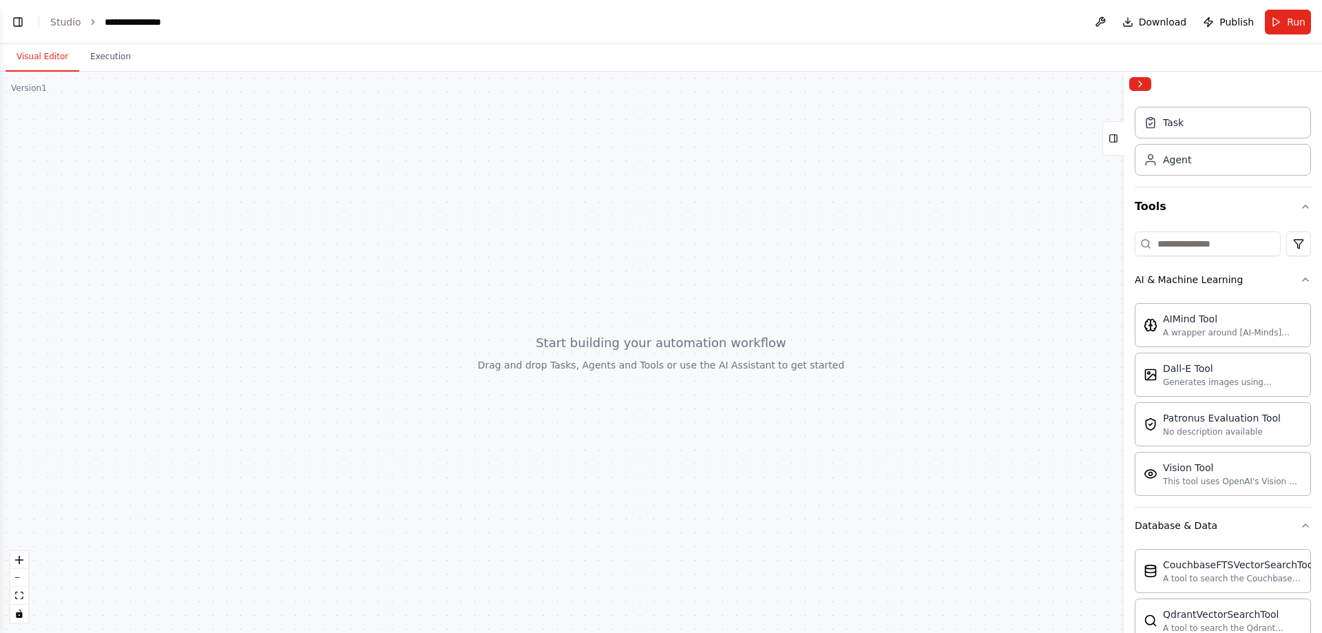
scroll to position [0, 0]
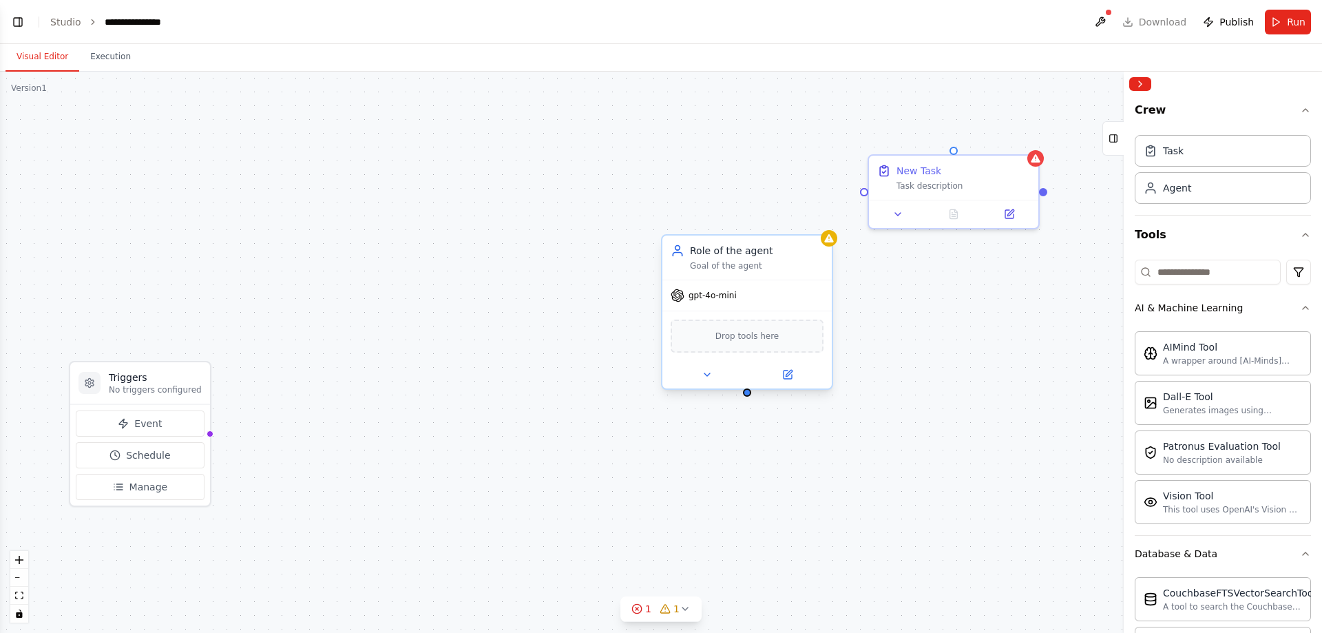
click at [750, 341] on span "Drop tools here" at bounding box center [747, 336] width 64 height 14
click at [708, 377] on icon at bounding box center [706, 374] width 11 height 11
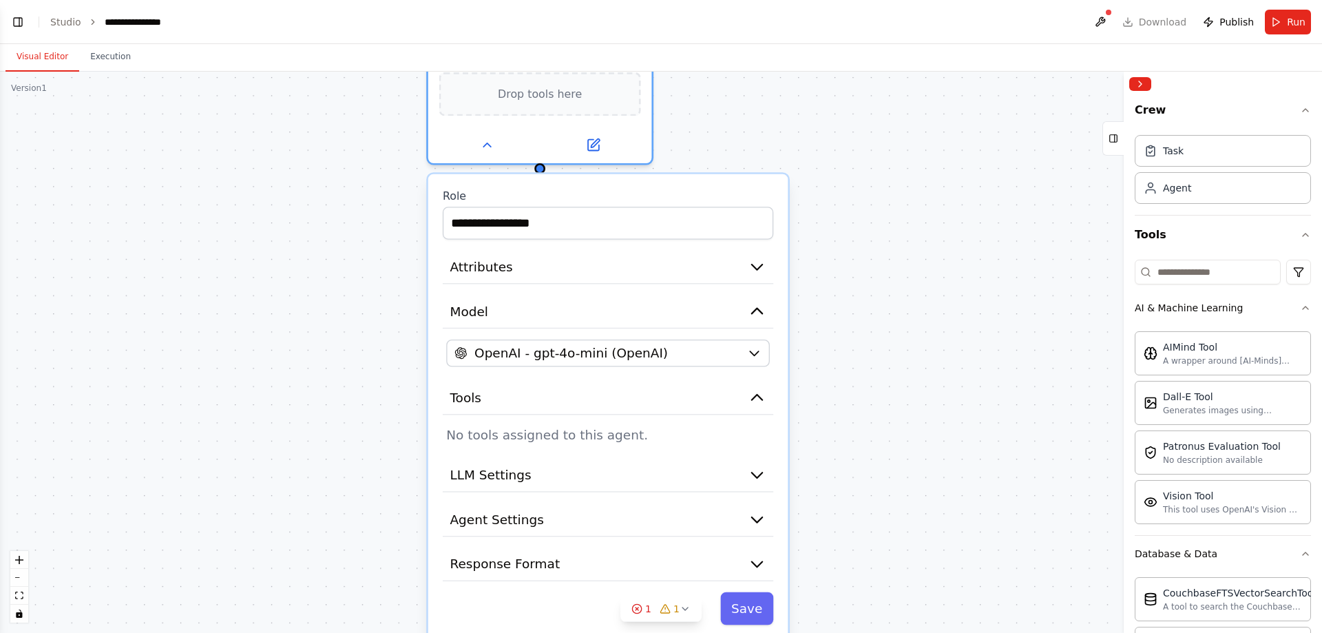
drag, startPoint x: 1052, startPoint y: 448, endPoint x: 858, endPoint y: 235, distance: 288.4
click at [858, 235] on div "**********" at bounding box center [661, 352] width 1322 height 561
click at [18, 22] on button "Toggle Left Sidebar" at bounding box center [17, 21] width 19 height 19
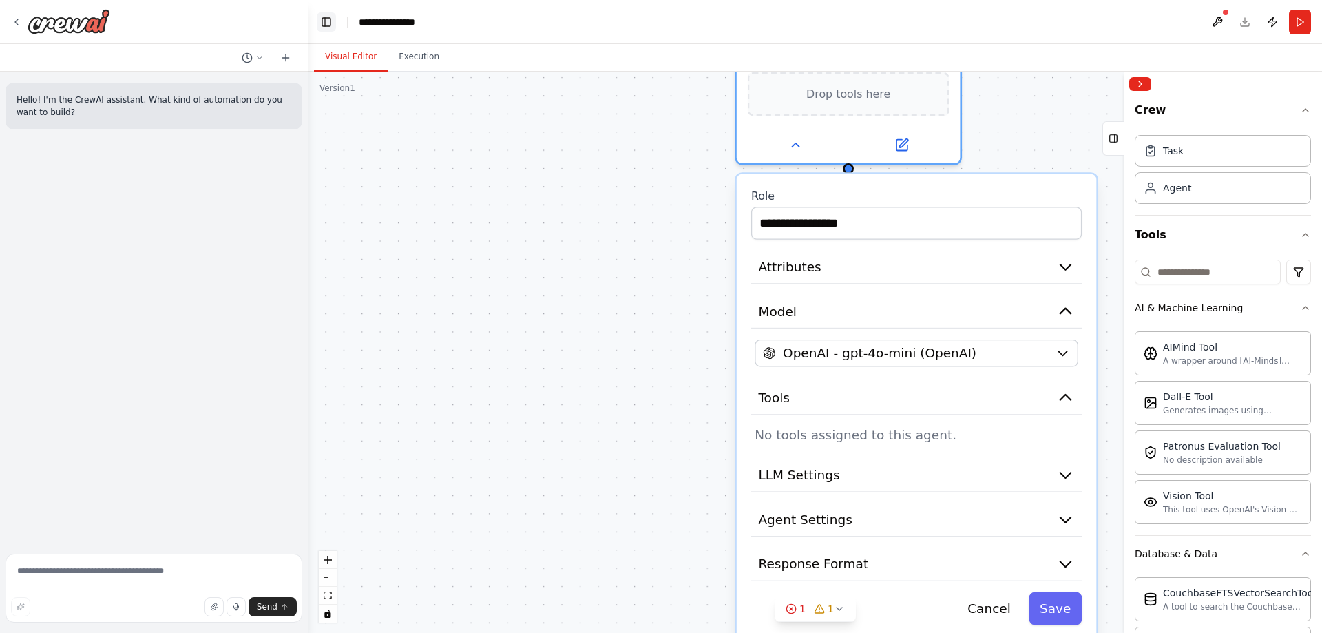
click at [18, 22] on icon at bounding box center [16, 22] width 11 height 11
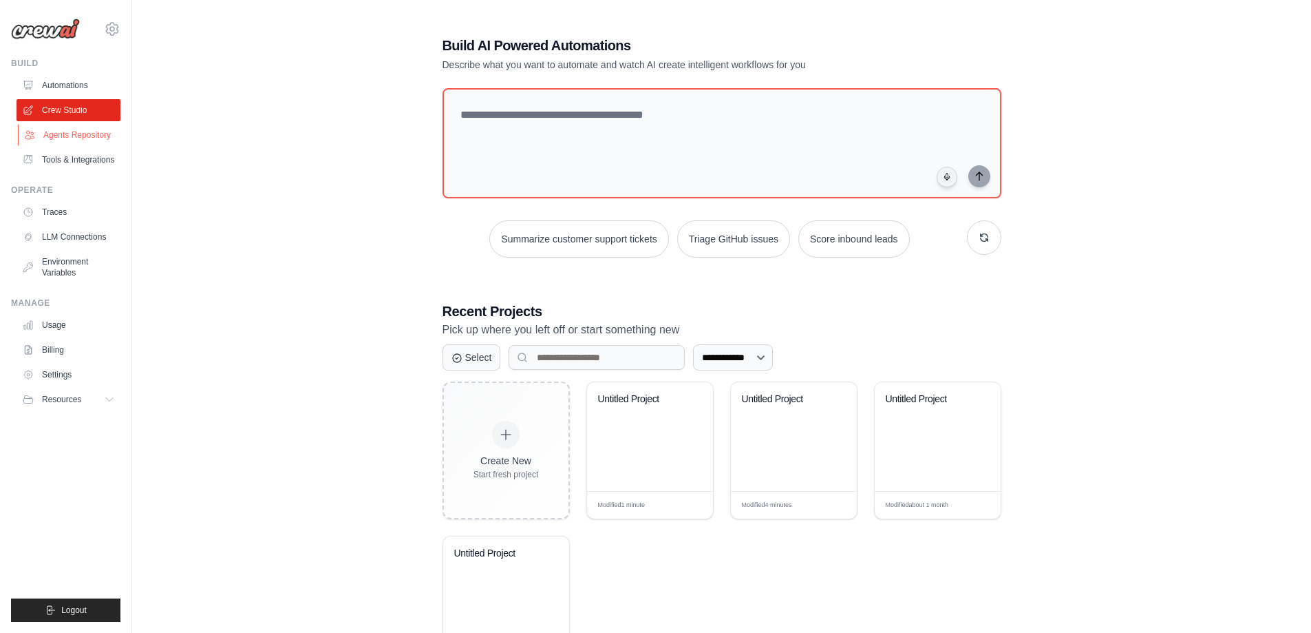
click at [78, 129] on link "Agents Repository" at bounding box center [70, 135] width 104 height 22
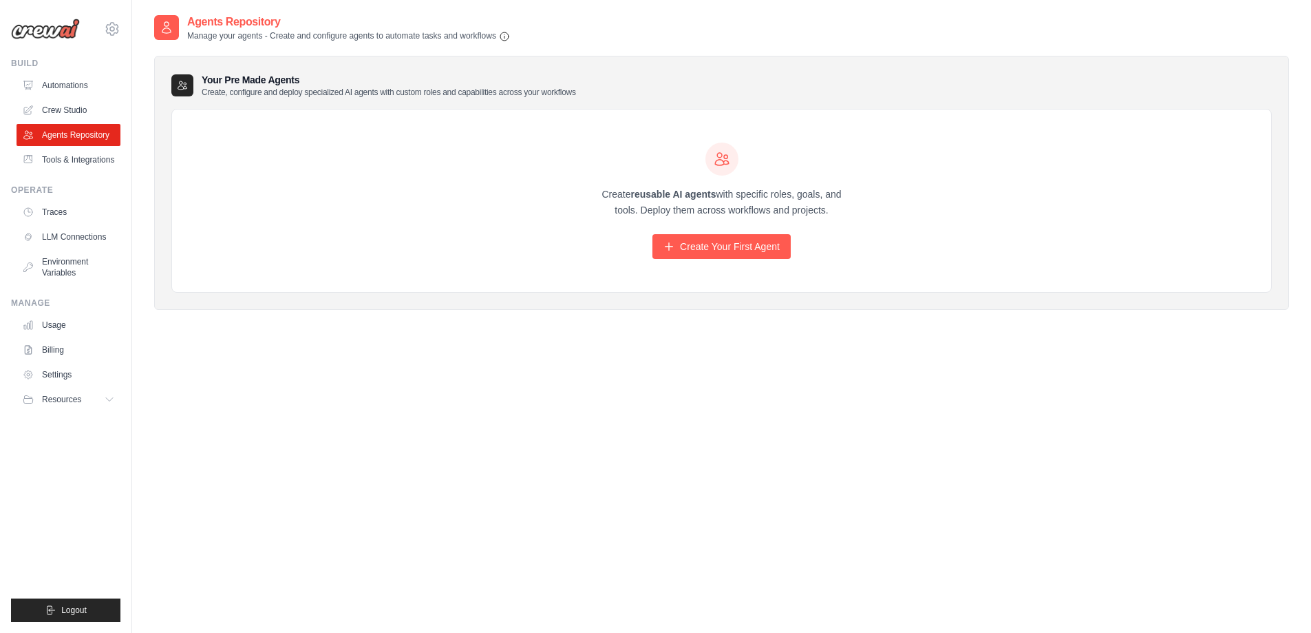
click at [745, 233] on div "Create reusable AI agents with specific roles, goals, and tools. Deploy them ac…" at bounding box center [722, 200] width 264 height 117
click at [711, 247] on link "Create Your First Agent" at bounding box center [722, 246] width 138 height 25
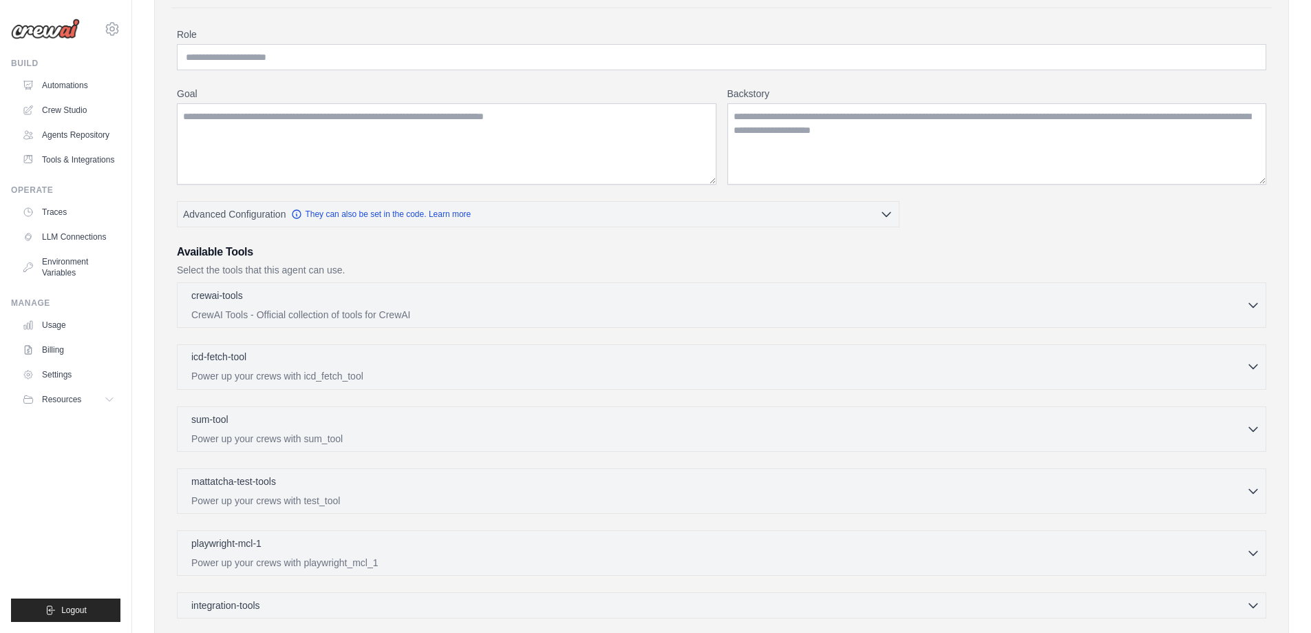
scroll to position [273, 0]
